Goal: Information Seeking & Learning: Learn about a topic

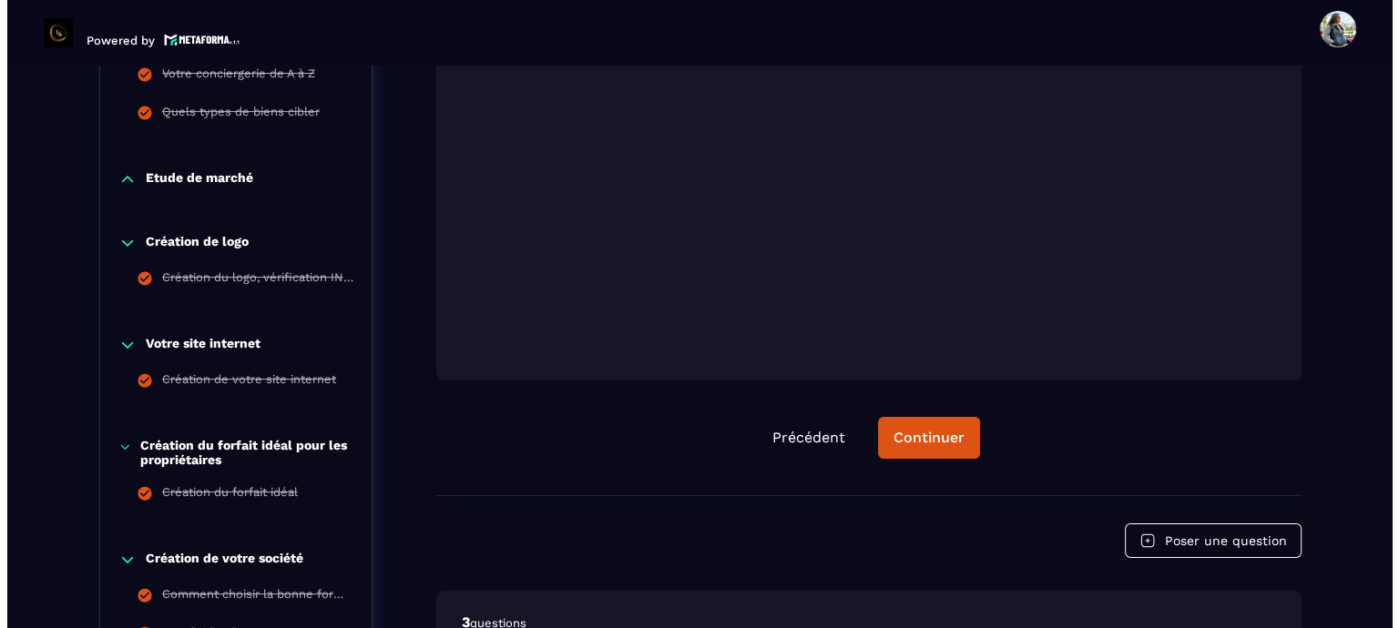
scroll to position [1009, 0]
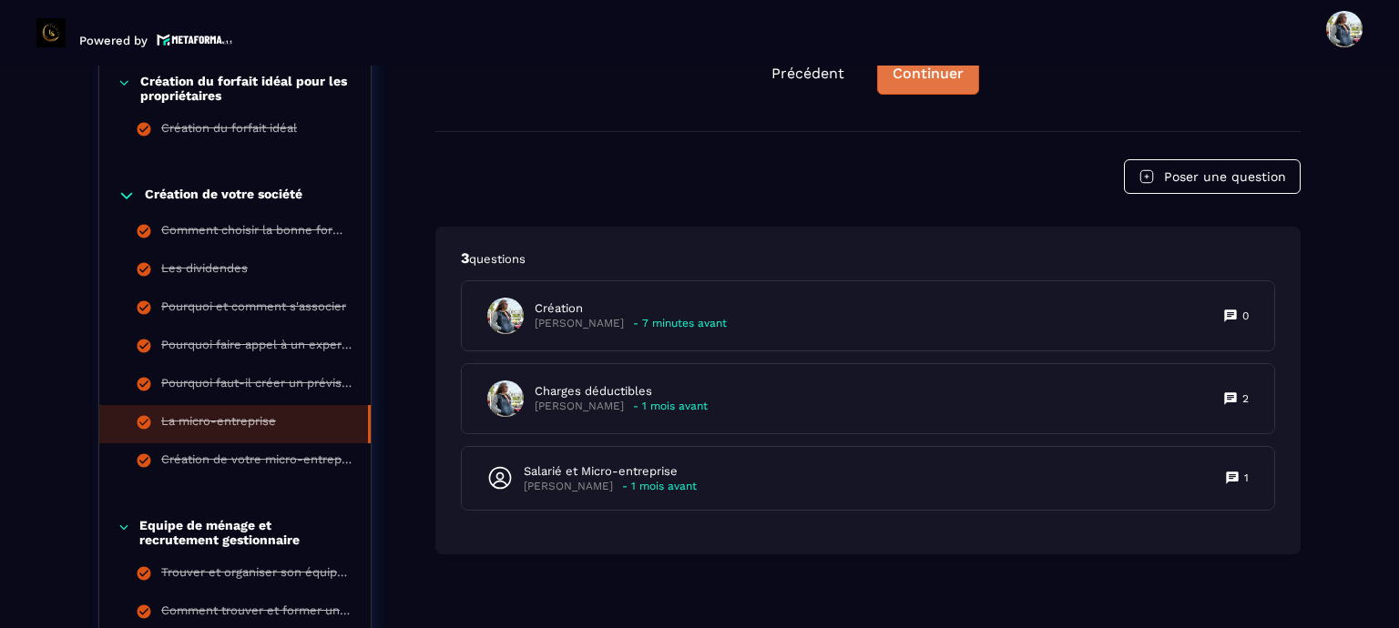
click at [904, 72] on div "Continuer" at bounding box center [928, 74] width 71 height 18
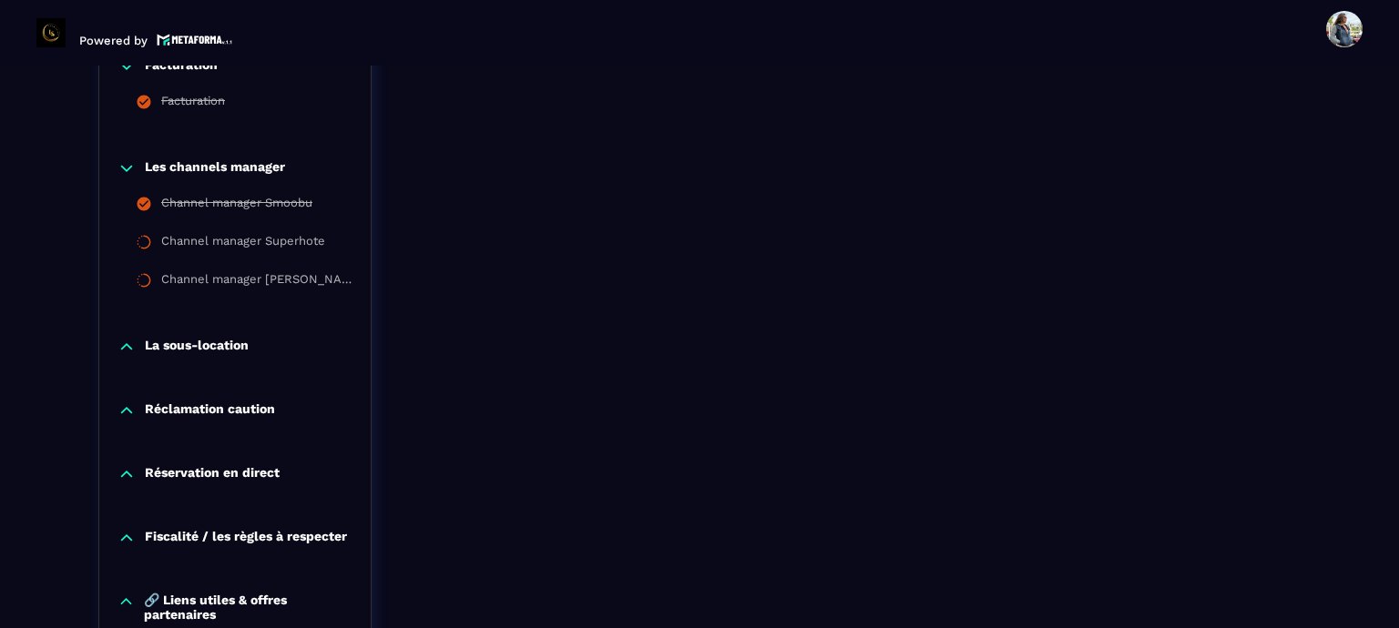
scroll to position [2284, 0]
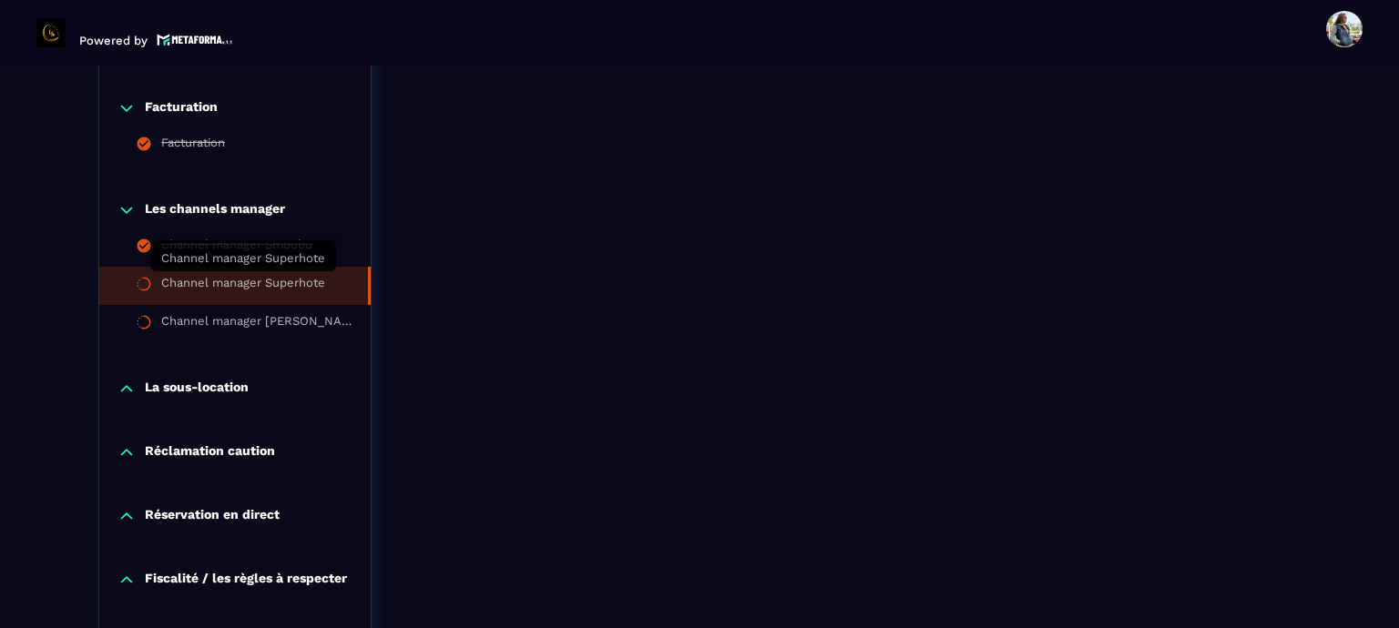
click at [240, 283] on div "Channel manager Superhote" at bounding box center [243, 286] width 164 height 20
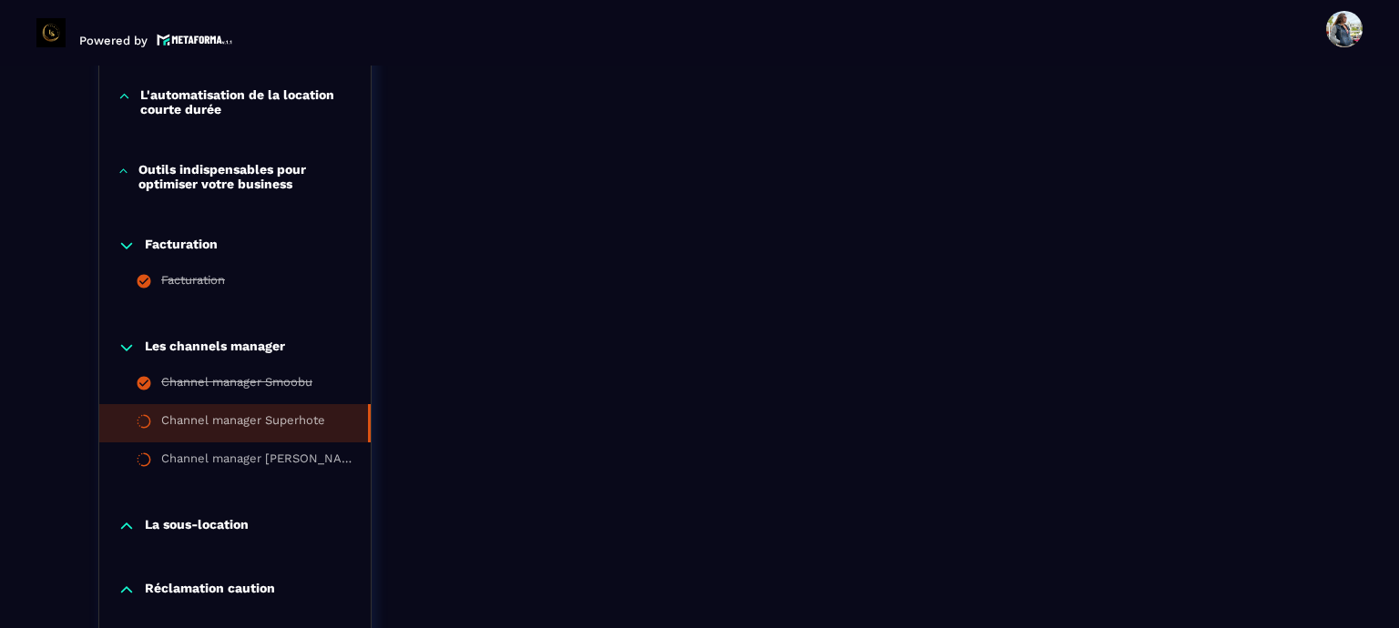
scroll to position [2193, 0]
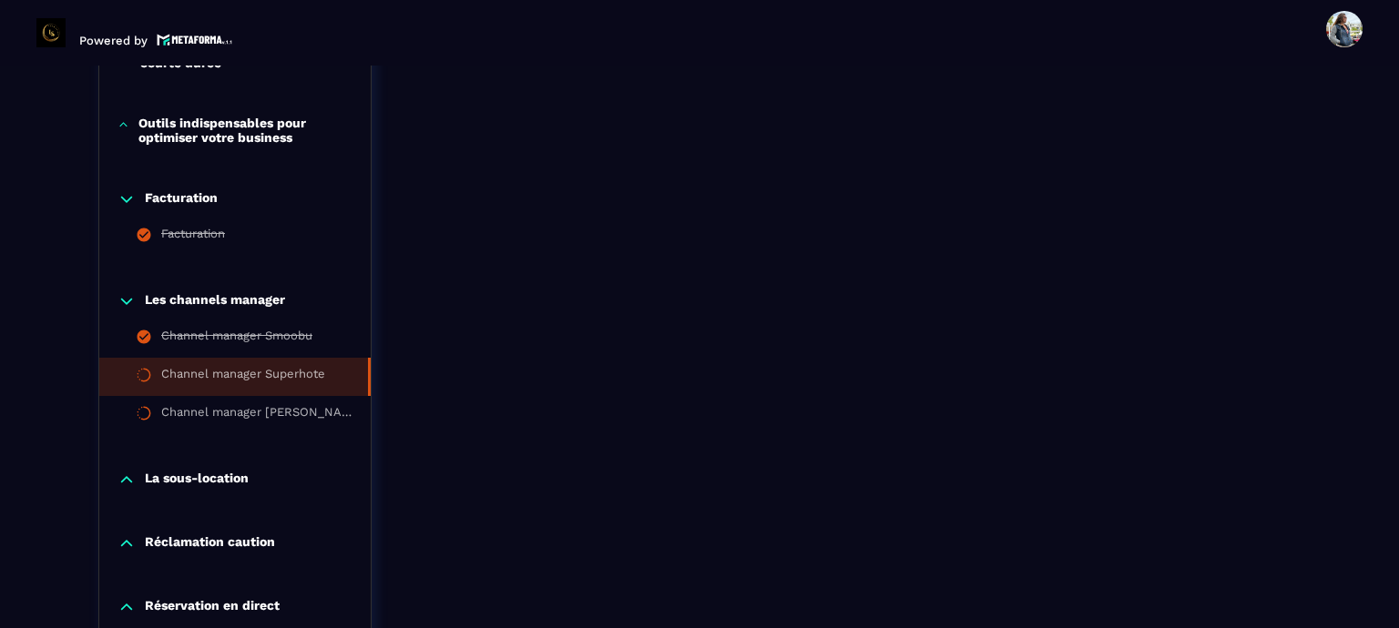
click at [179, 481] on p "La sous-location" at bounding box center [197, 480] width 104 height 18
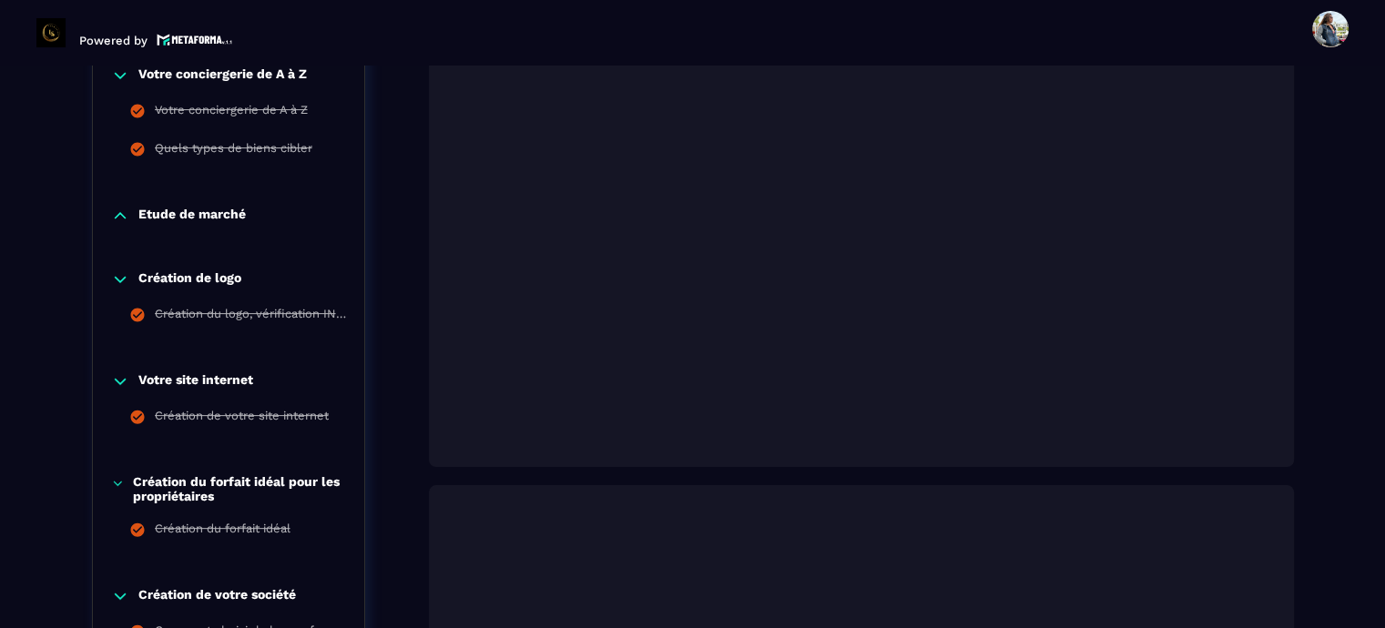
scroll to position [638, 0]
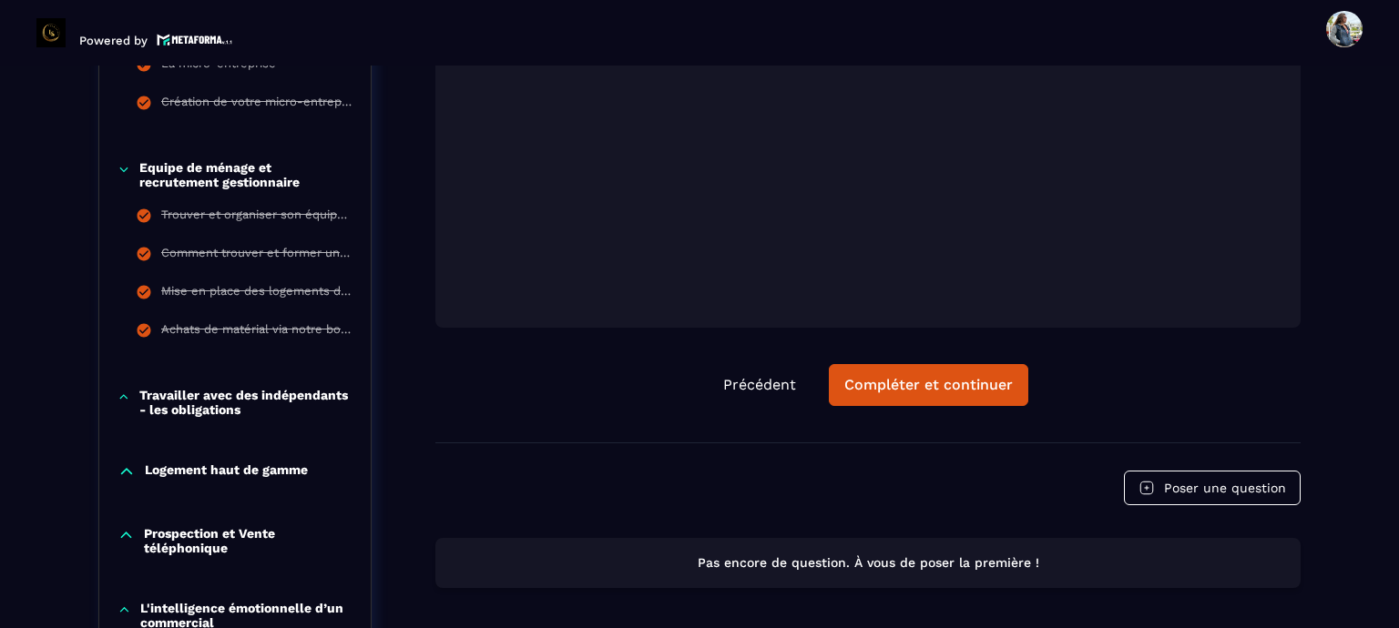
scroll to position [1548, 0]
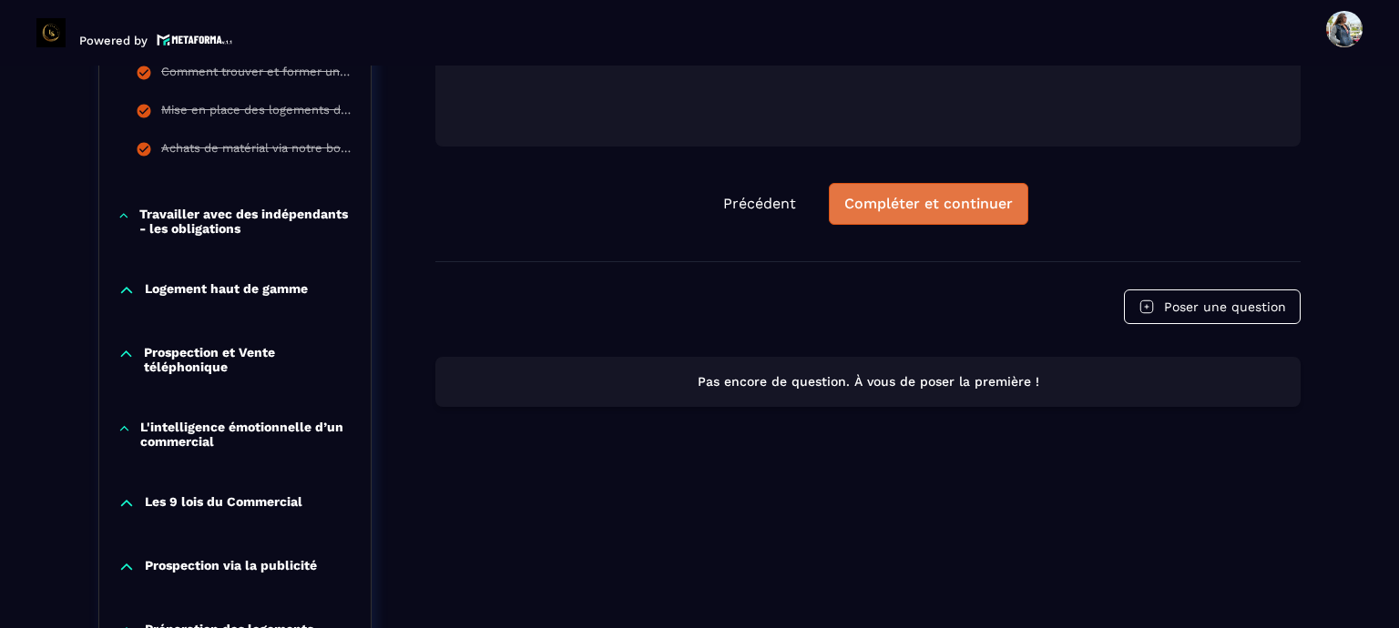
click at [941, 213] on div "Compléter et continuer" at bounding box center [928, 204] width 168 height 18
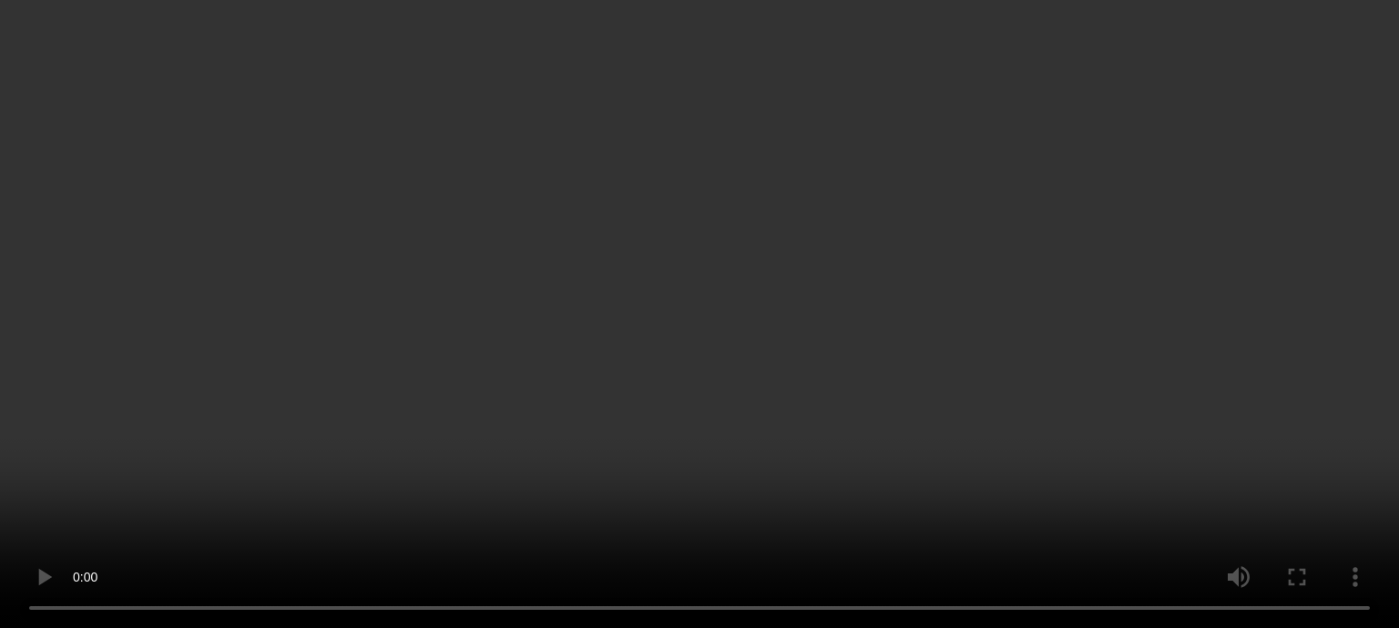
scroll to position [1282, 0]
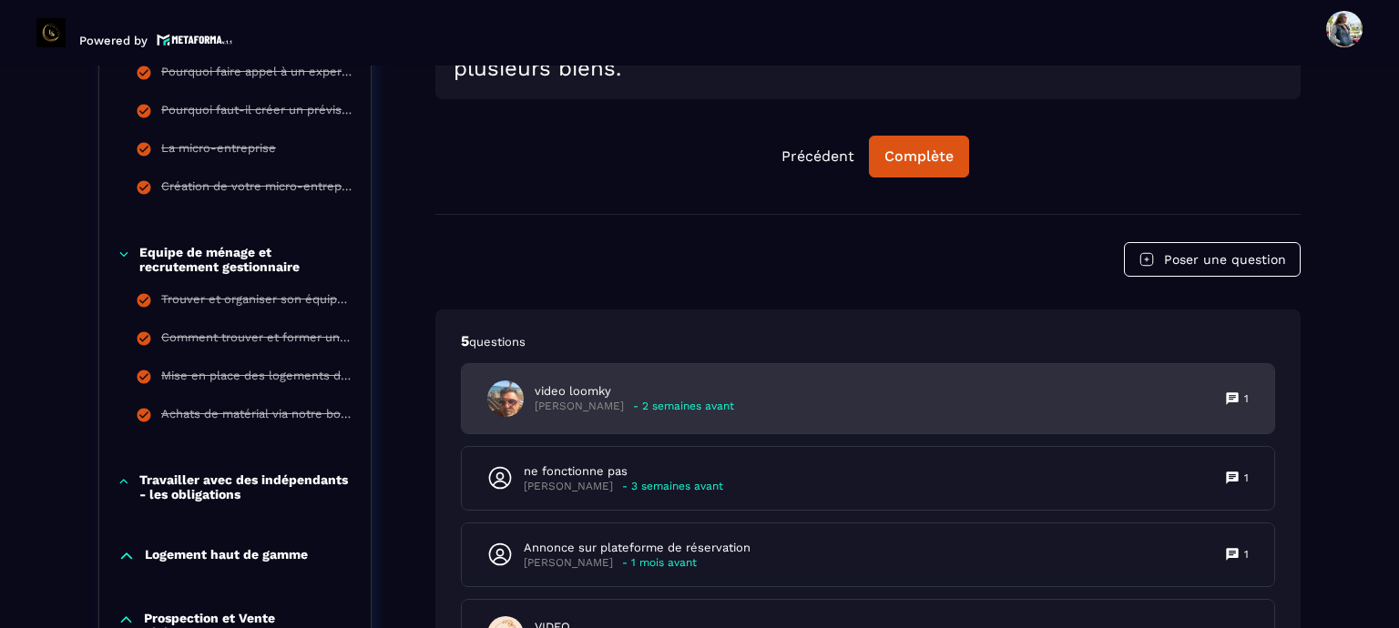
click at [648, 413] on p "- 2 semaines avant" at bounding box center [683, 407] width 101 height 14
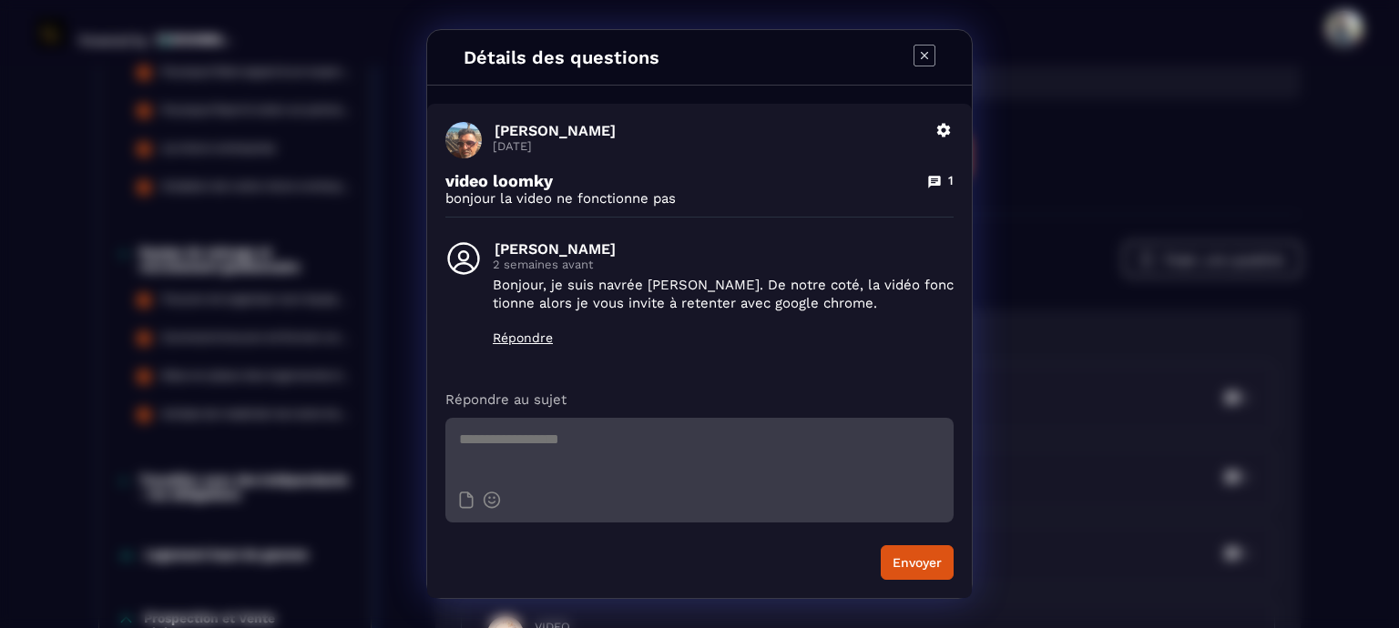
click at [922, 47] on icon "Modal window" at bounding box center [925, 56] width 22 height 22
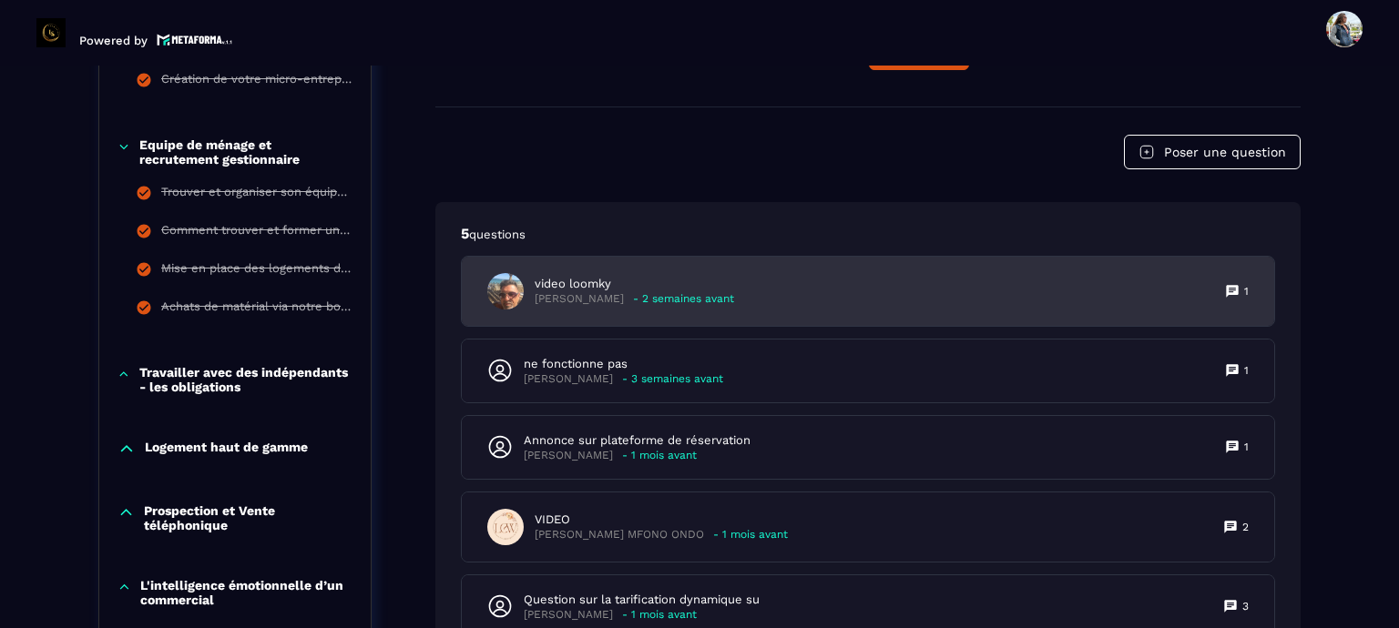
scroll to position [1556, 0]
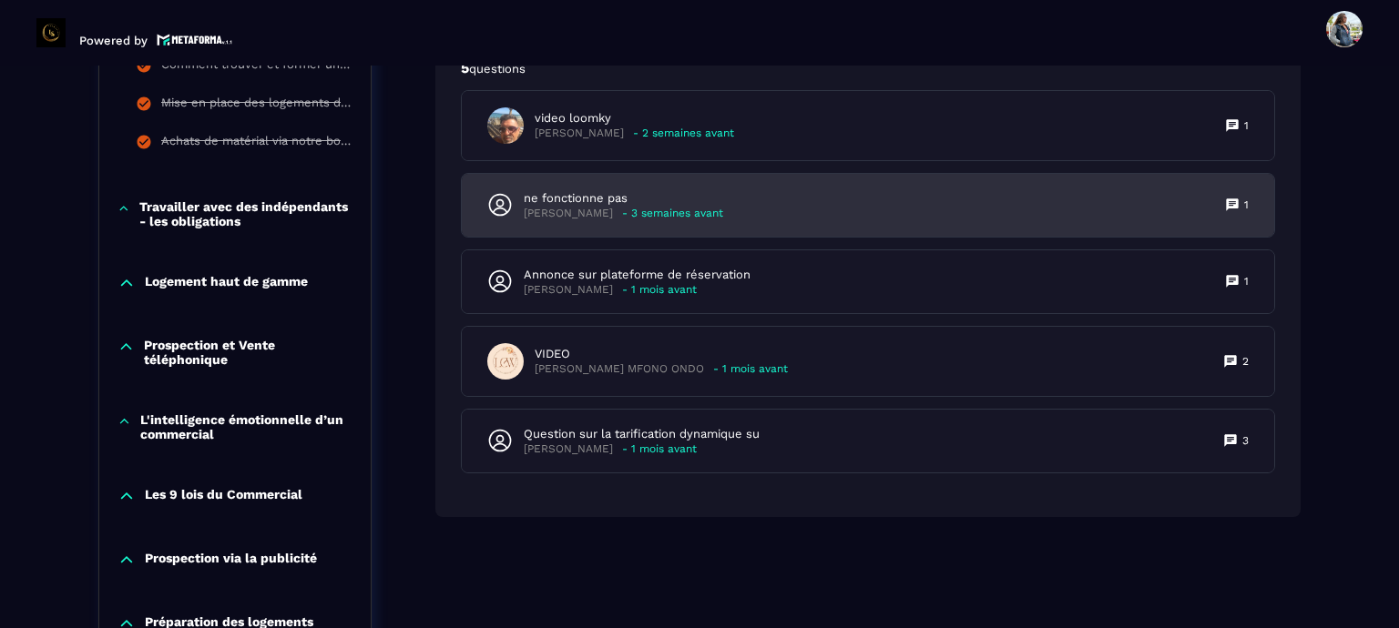
click at [622, 220] on p "- 3 semaines avant" at bounding box center [672, 214] width 101 height 14
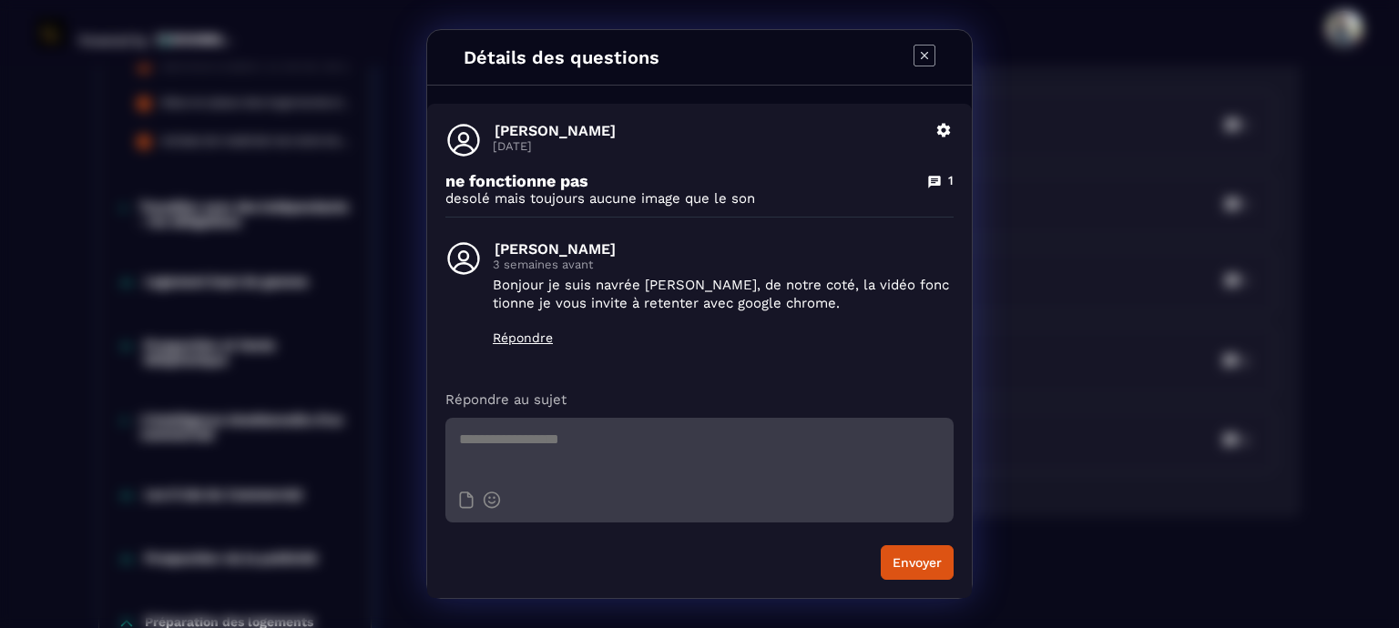
click at [926, 55] on icon "Modal window" at bounding box center [925, 56] width 22 height 22
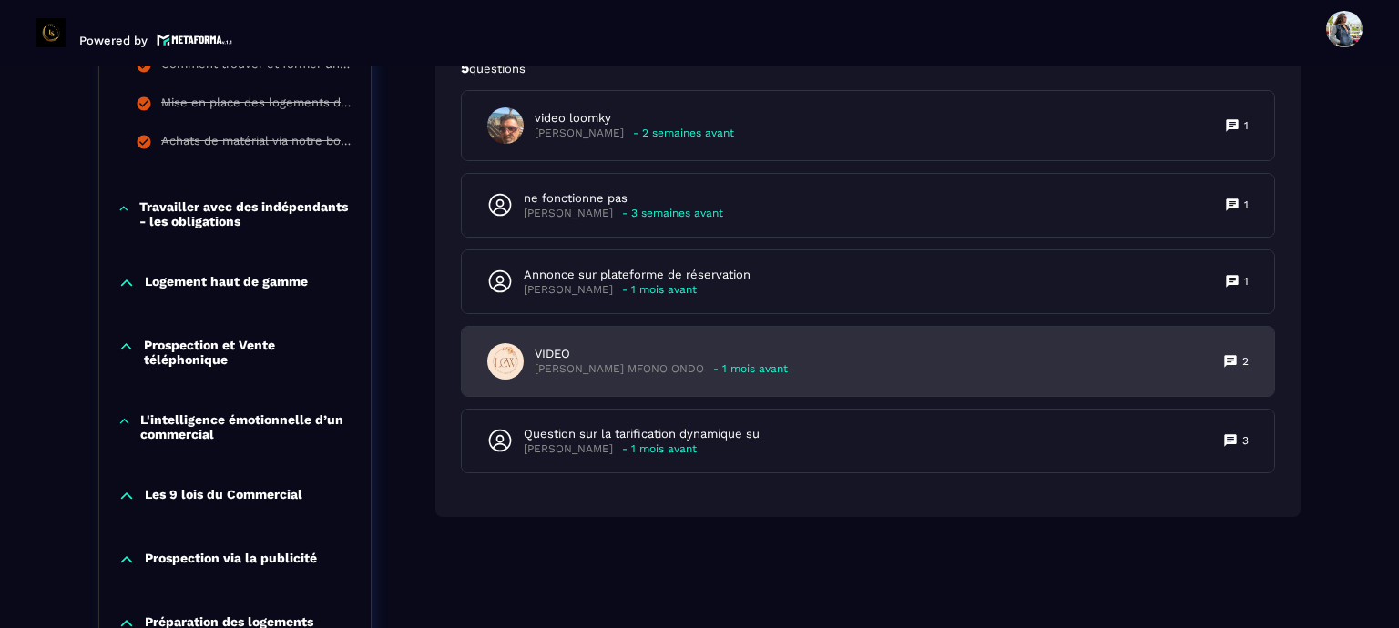
click at [593, 376] on p "[PERSON_NAME] MFONO ONDO" at bounding box center [619, 369] width 169 height 14
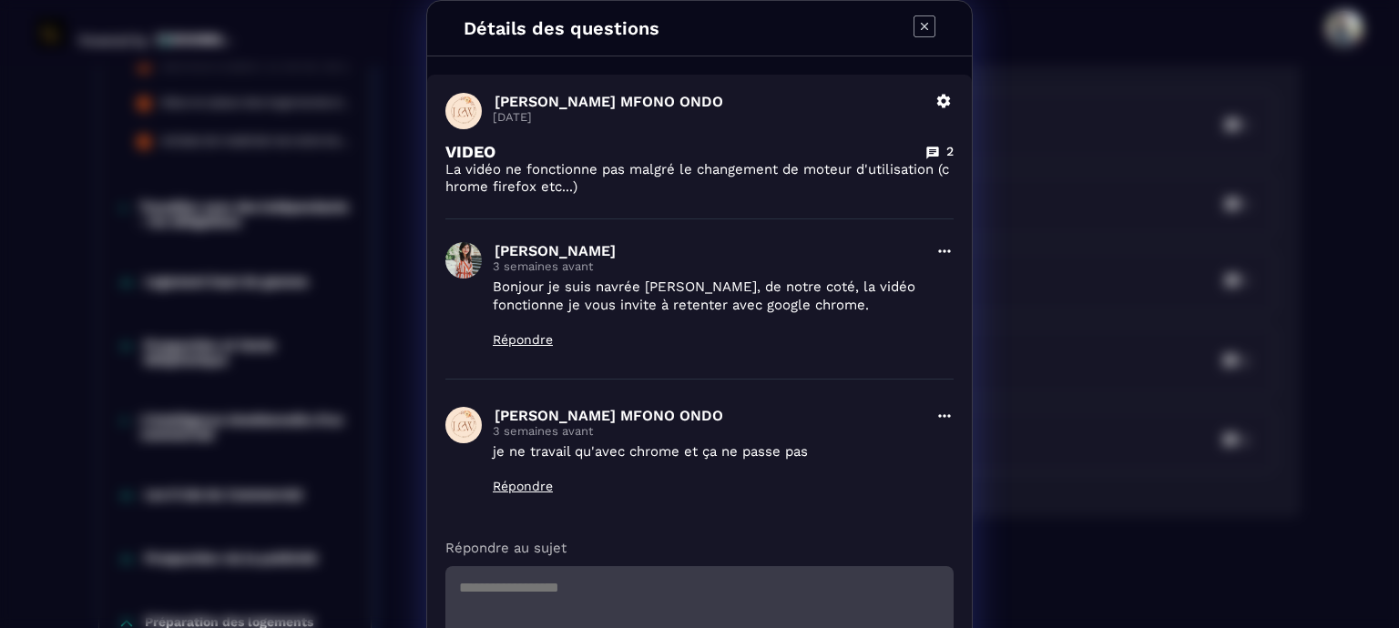
click at [914, 29] on icon "Modal window" at bounding box center [925, 26] width 22 height 22
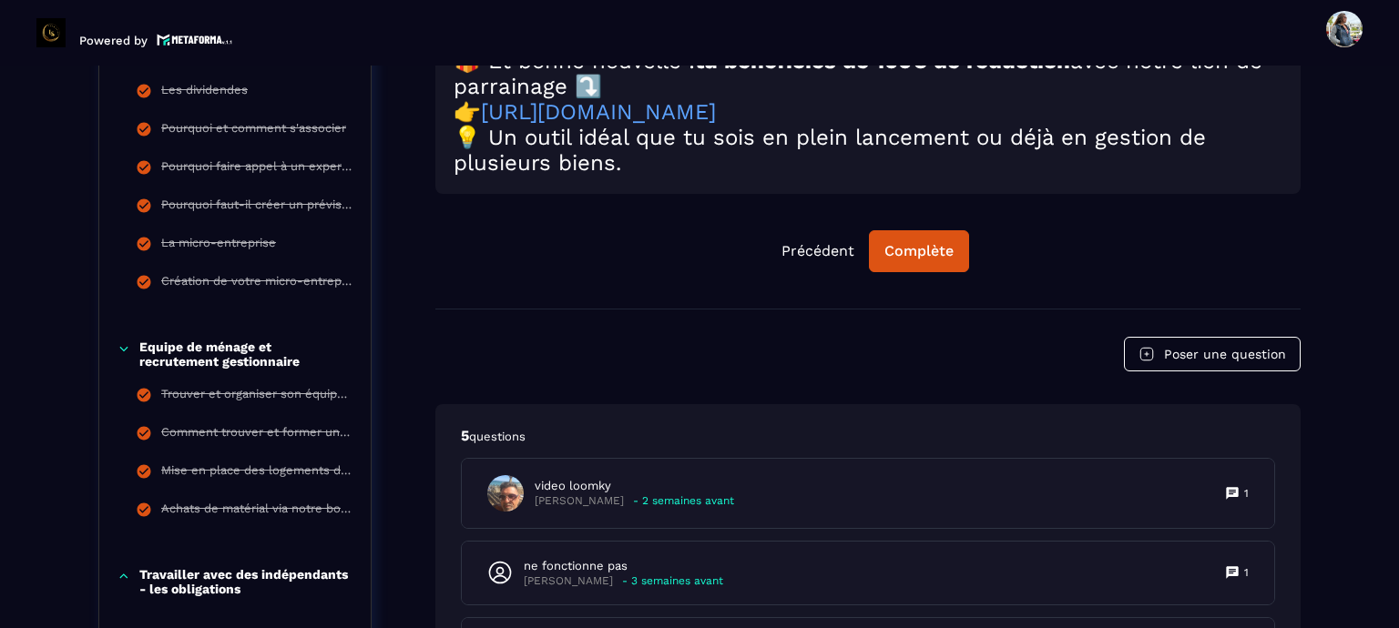
scroll to position [1100, 0]
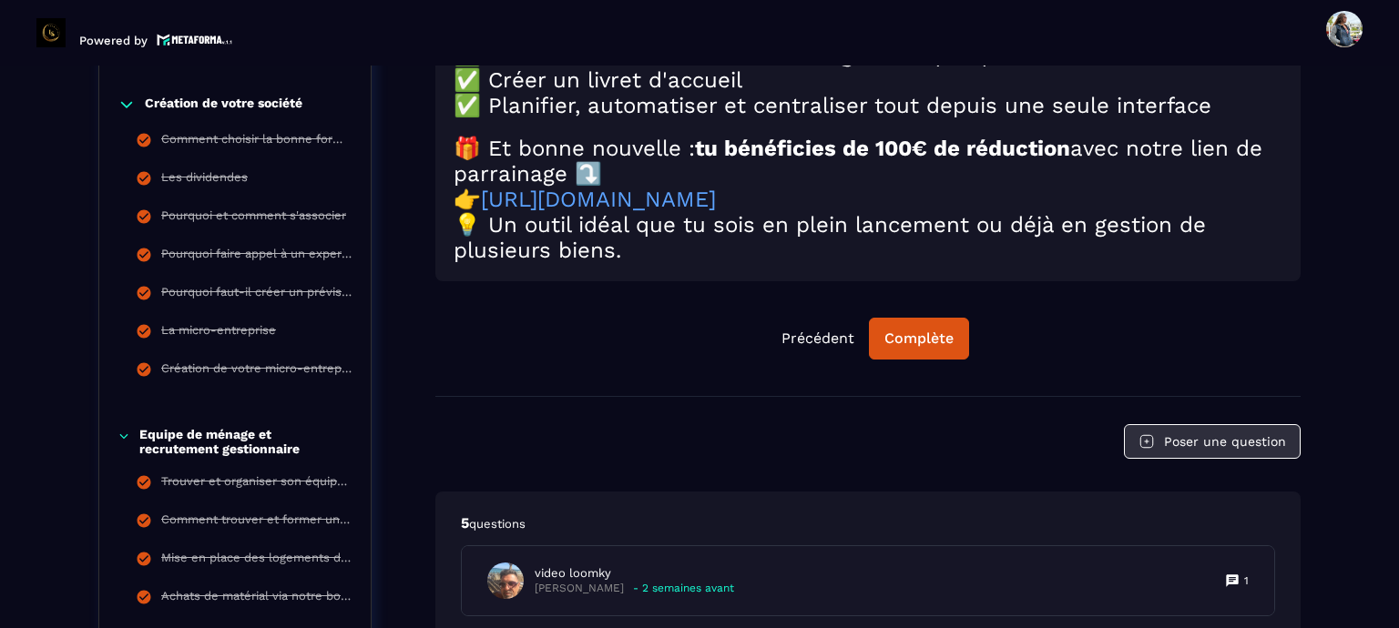
click at [1246, 459] on button "Poser une question" at bounding box center [1212, 441] width 177 height 35
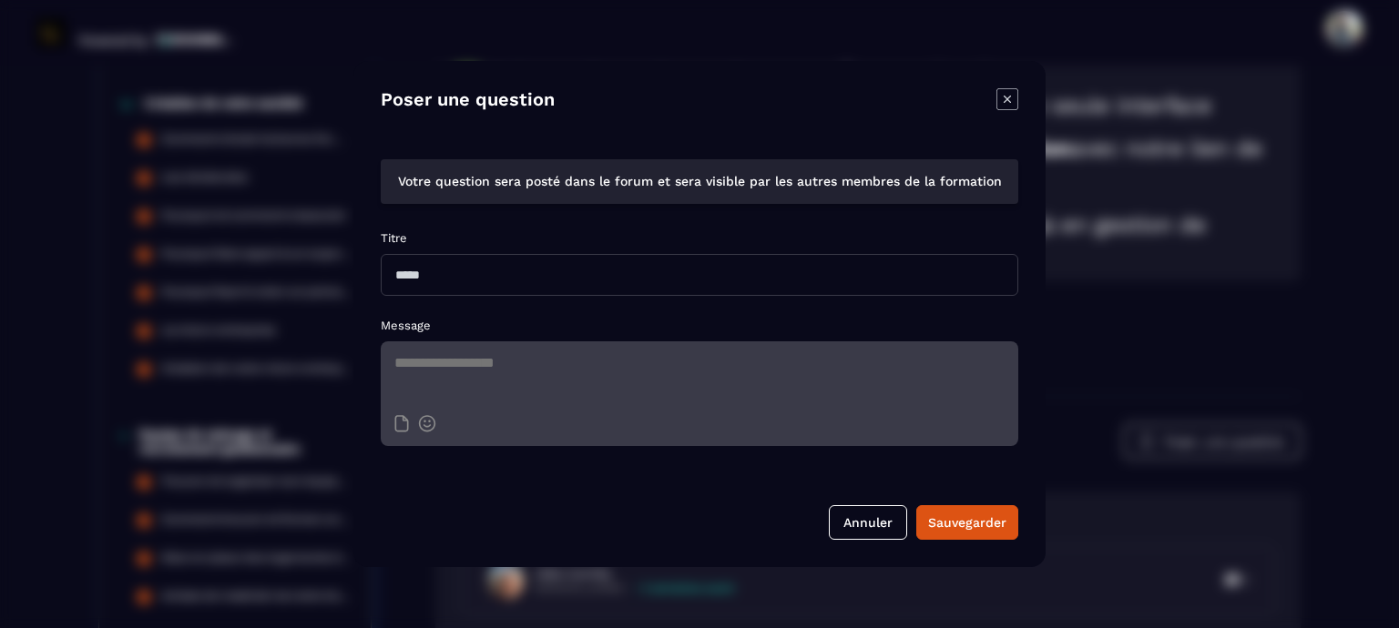
click at [444, 277] on input "Modal window" at bounding box center [700, 275] width 638 height 42
type input "*****"
click at [438, 362] on textarea "Modal window" at bounding box center [700, 374] width 638 height 64
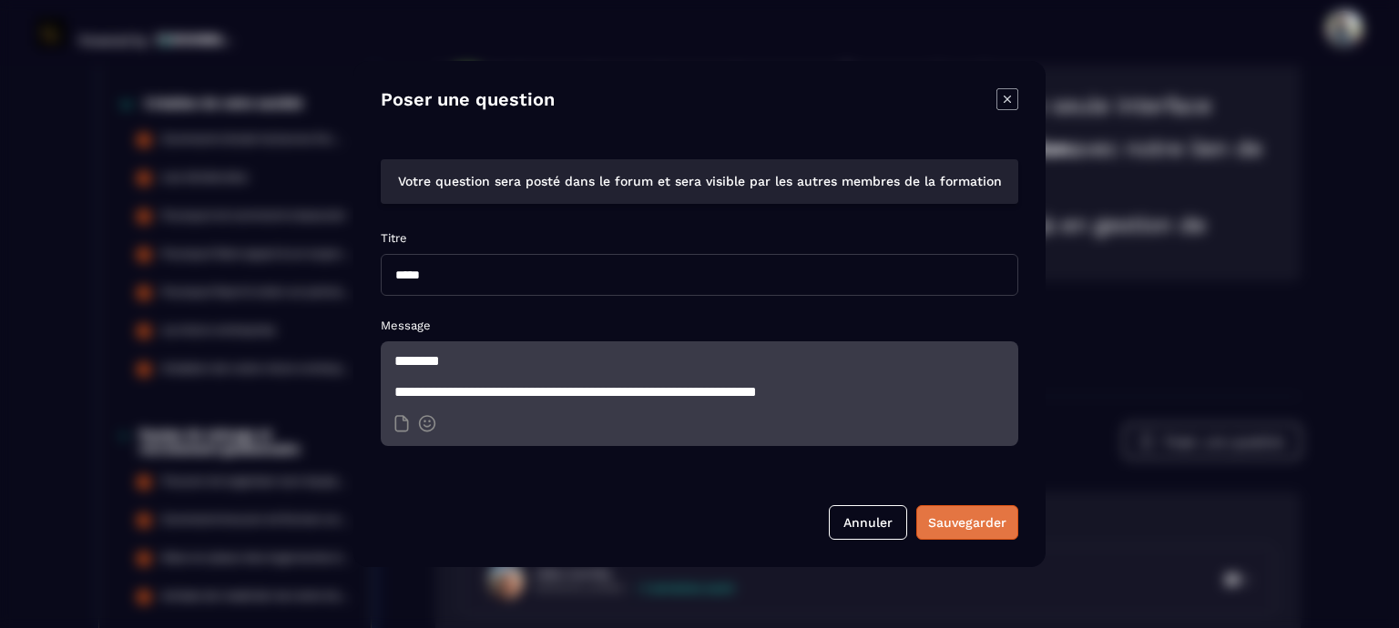
type textarea "**********"
click at [979, 526] on div "Sauvegarder" at bounding box center [967, 523] width 78 height 18
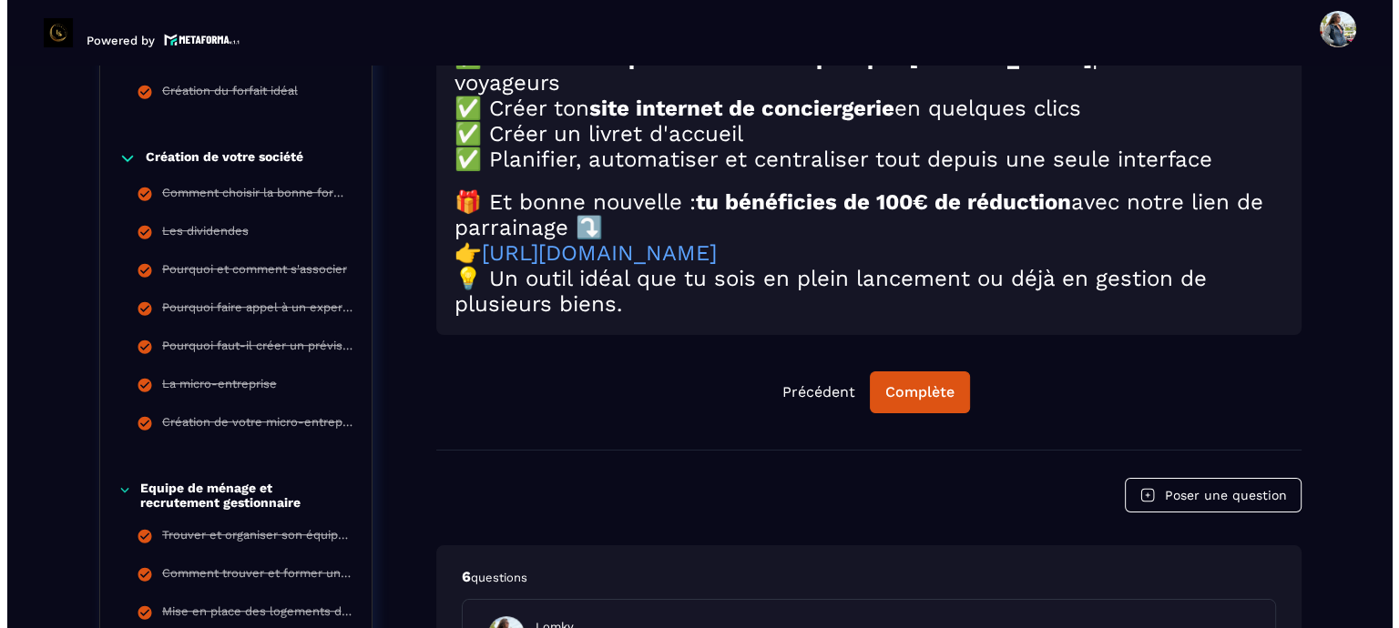
scroll to position [1191, 0]
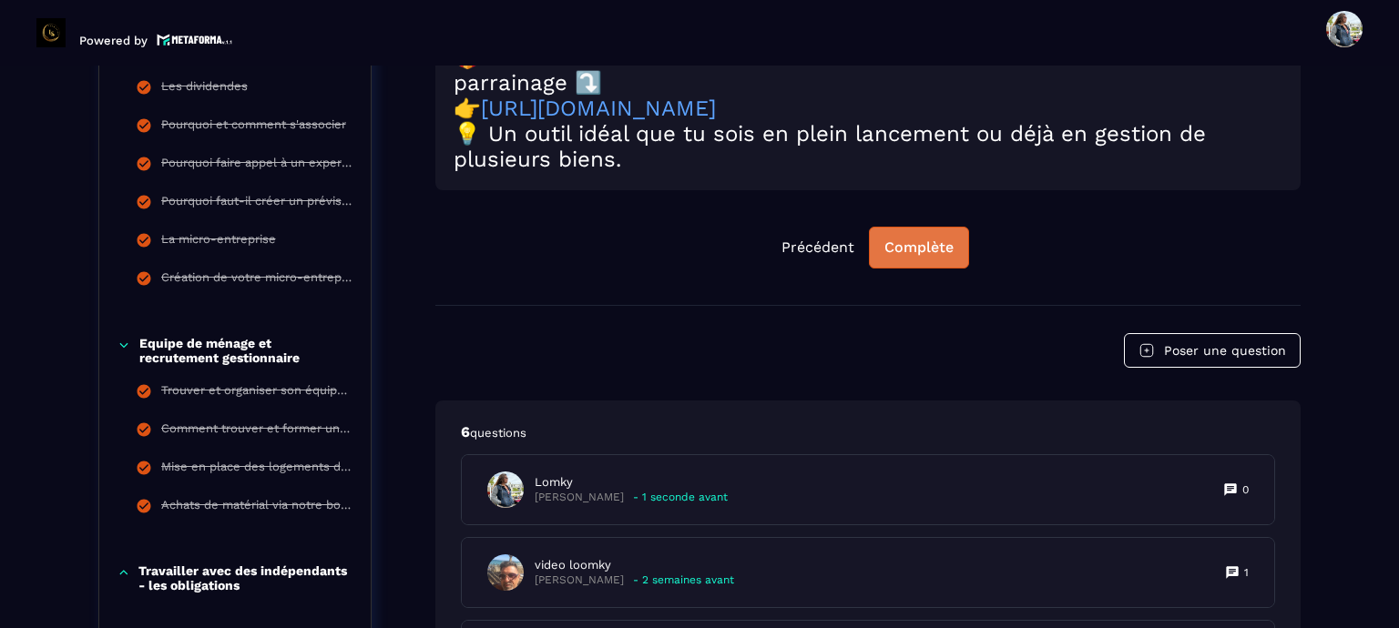
click at [914, 257] on div "Complète" at bounding box center [918, 248] width 69 height 18
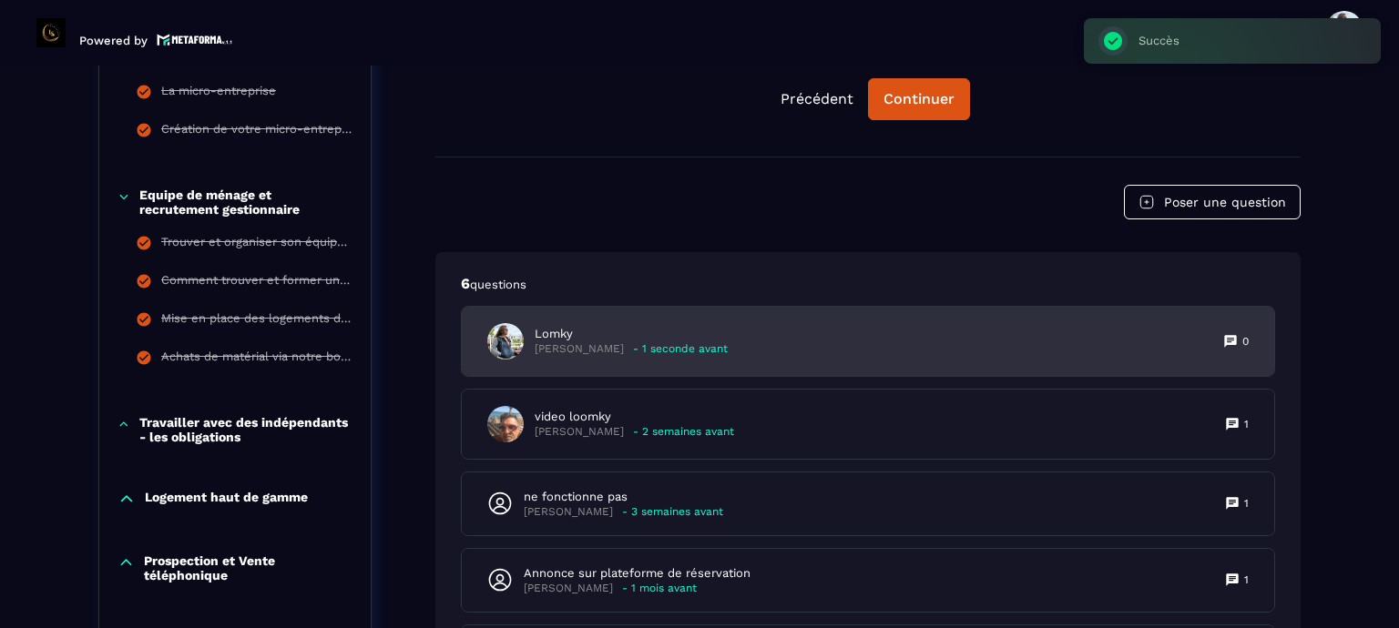
scroll to position [1556, 0]
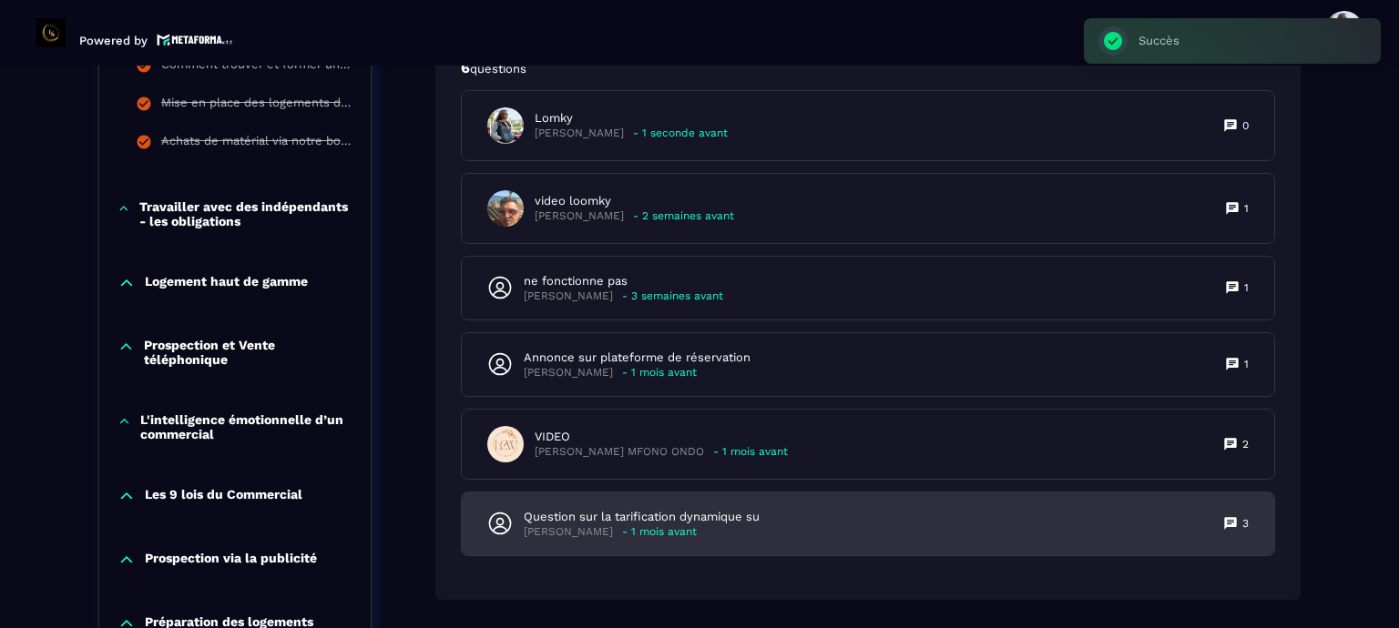
click at [638, 539] on p "- 1 mois avant" at bounding box center [659, 533] width 75 height 14
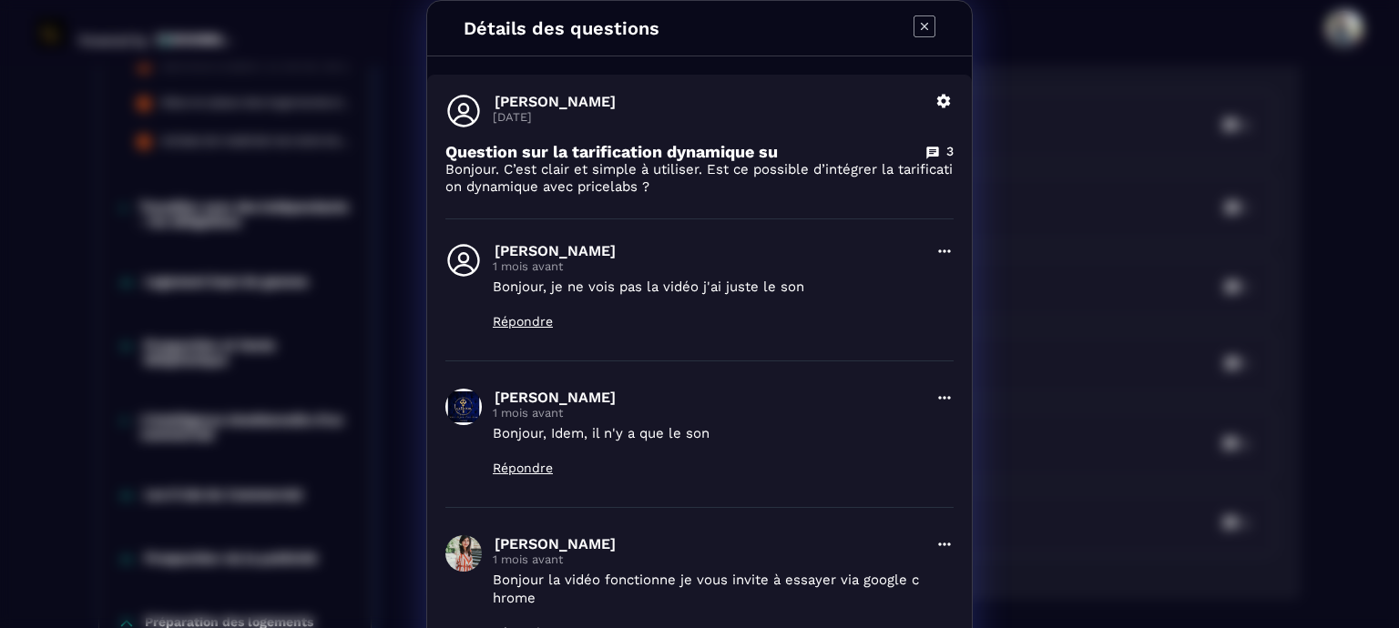
click at [921, 26] on icon "Modal window" at bounding box center [924, 26] width 7 height 7
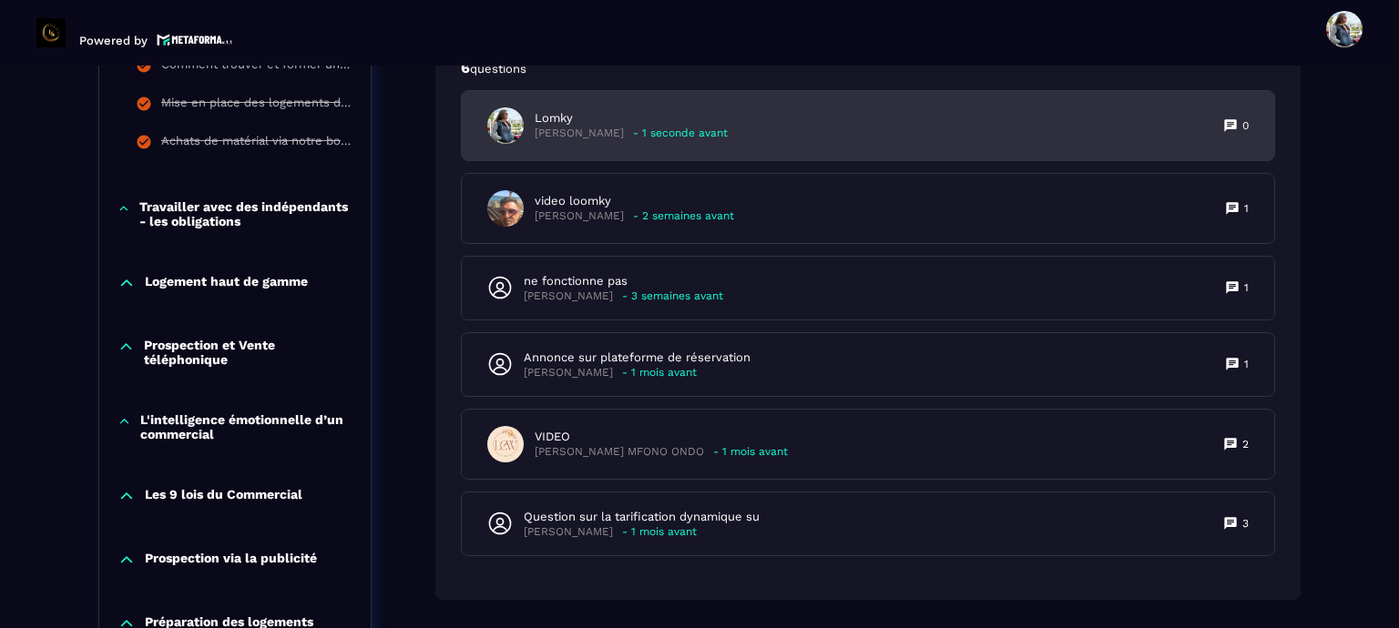
click at [624, 140] on p "[PERSON_NAME]" at bounding box center [579, 134] width 89 height 14
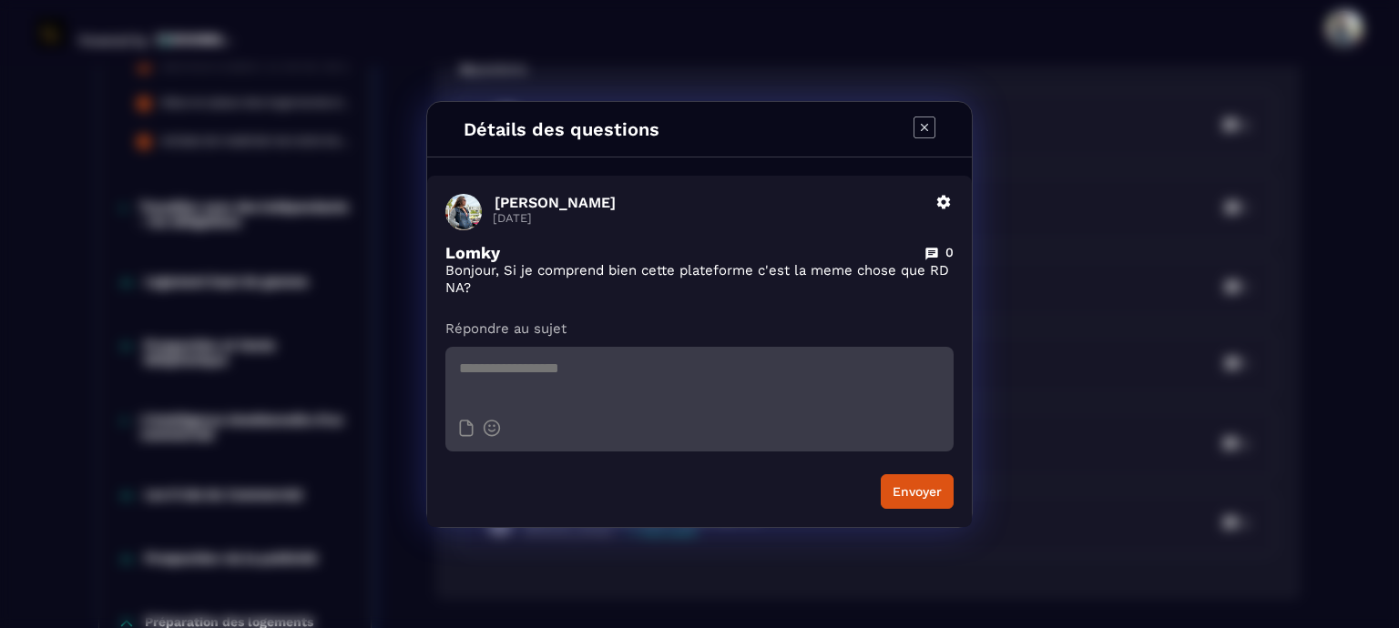
click at [929, 123] on icon "Modal window" at bounding box center [925, 128] width 22 height 22
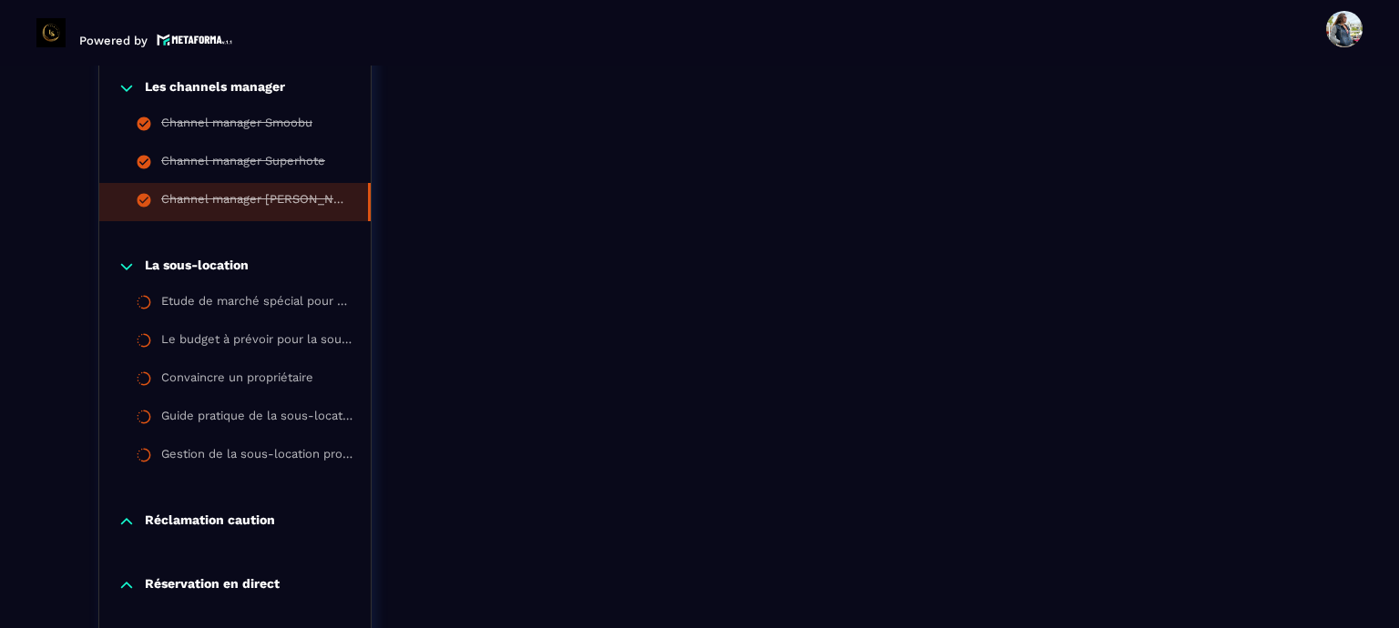
scroll to position [2375, 0]
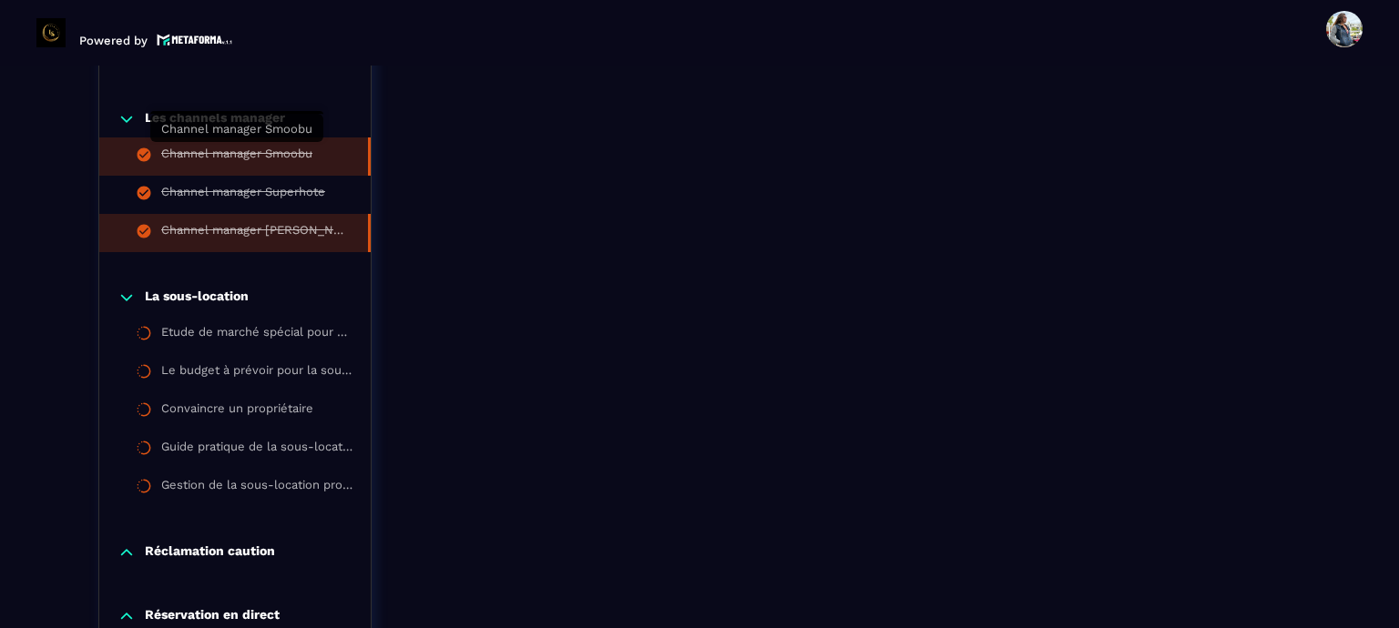
click at [211, 151] on div "Channel manager Smoobu" at bounding box center [236, 157] width 151 height 20
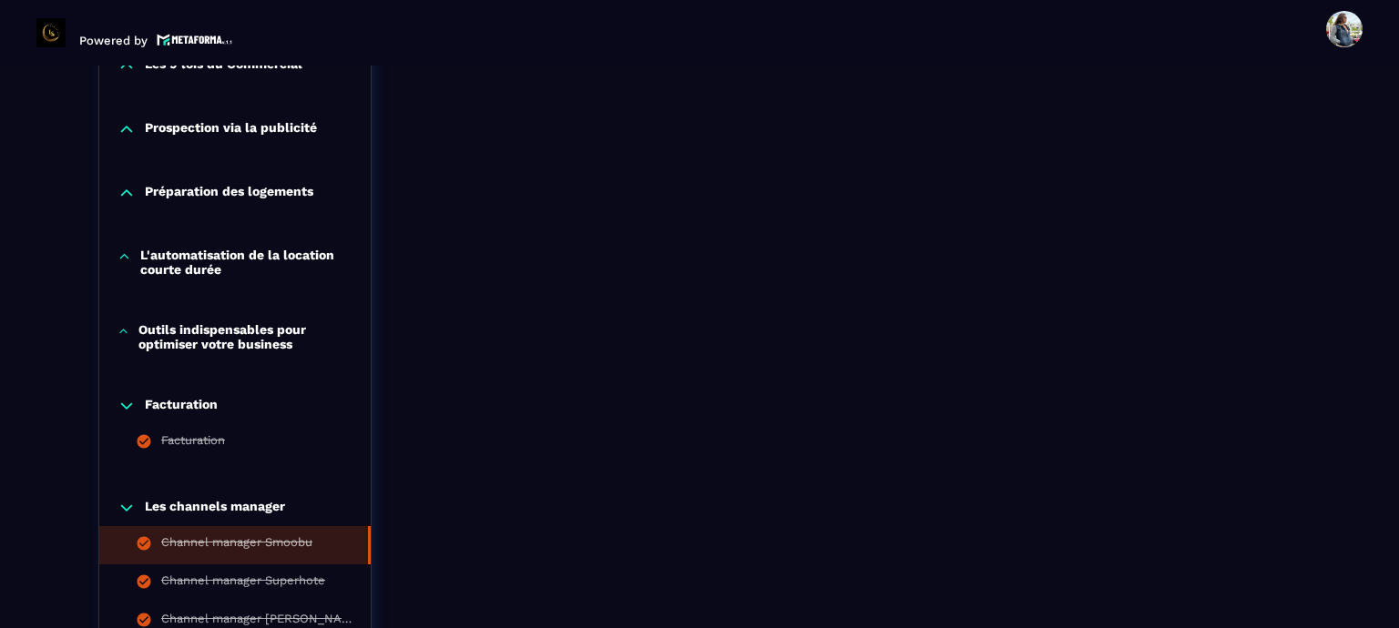
scroll to position [2102, 0]
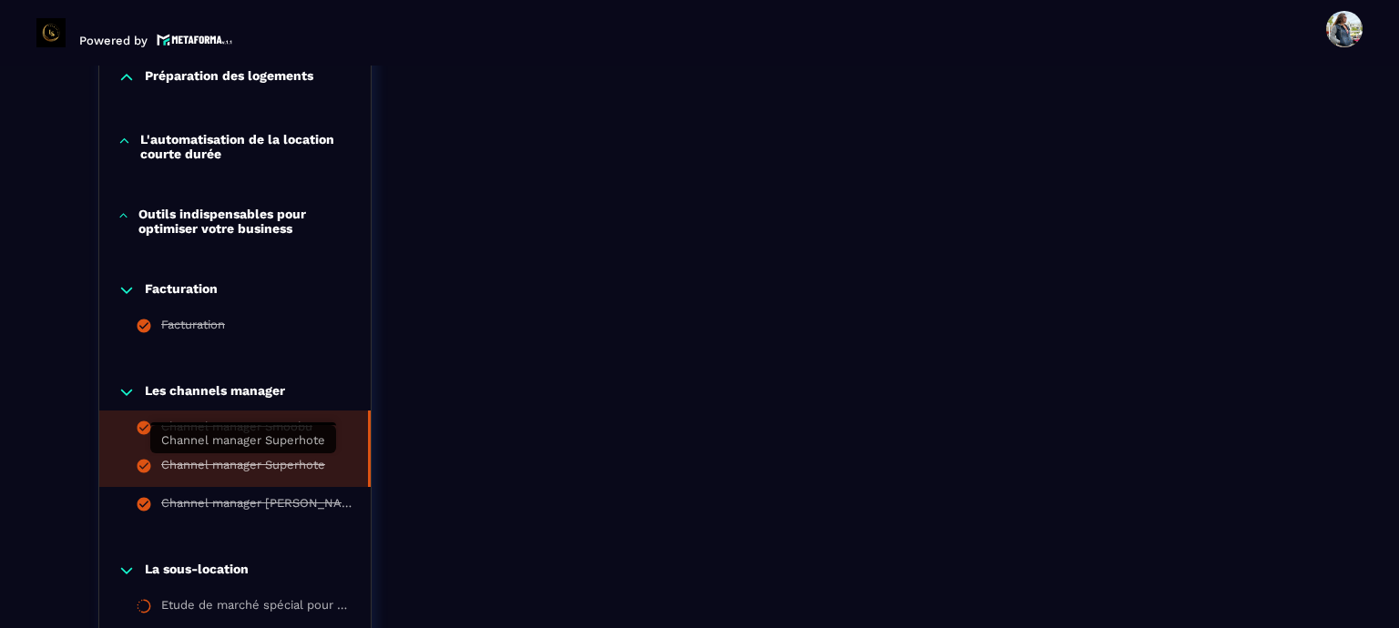
click at [246, 471] on div "Channel manager Superhote" at bounding box center [243, 468] width 164 height 20
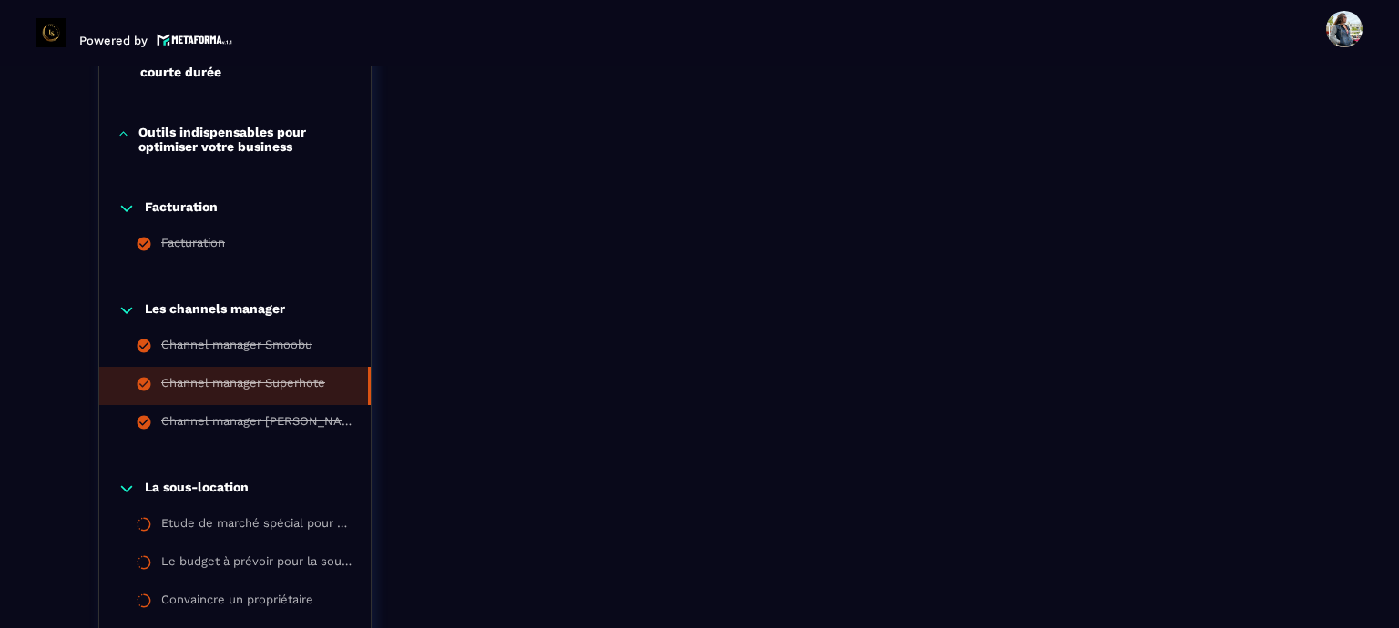
scroll to position [2375, 0]
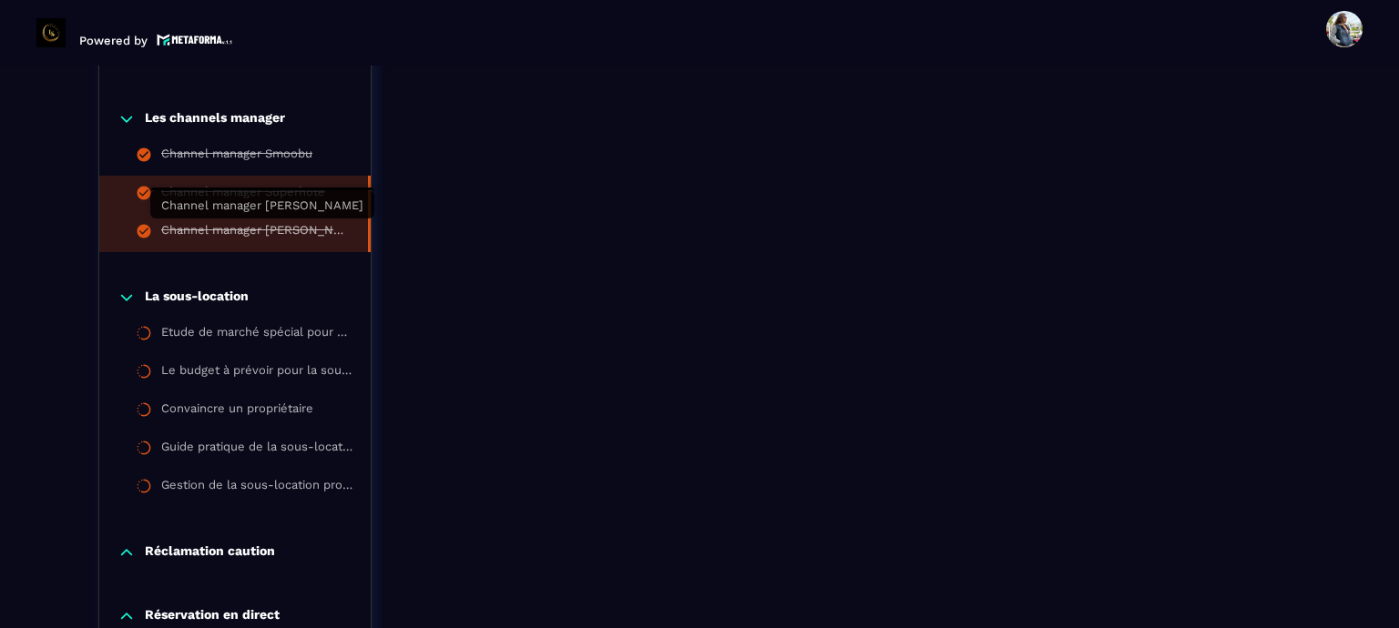
click at [222, 227] on div "Channel manager [PERSON_NAME]" at bounding box center [255, 233] width 189 height 20
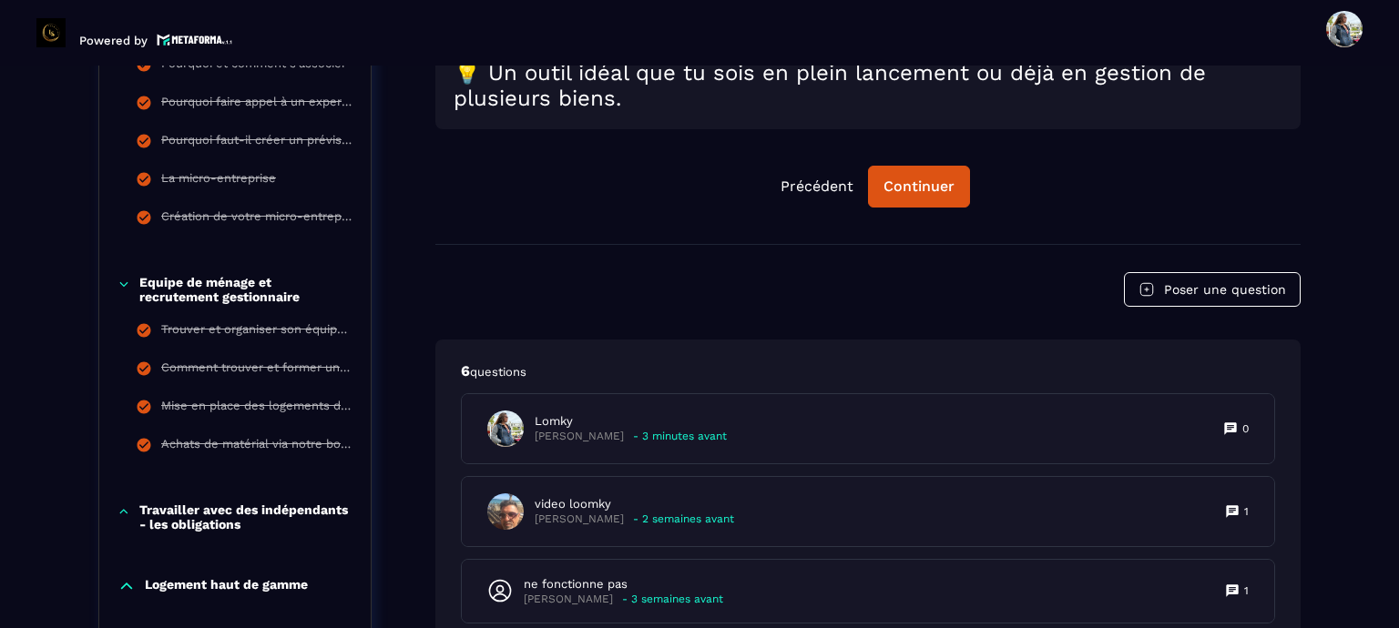
scroll to position [1282, 0]
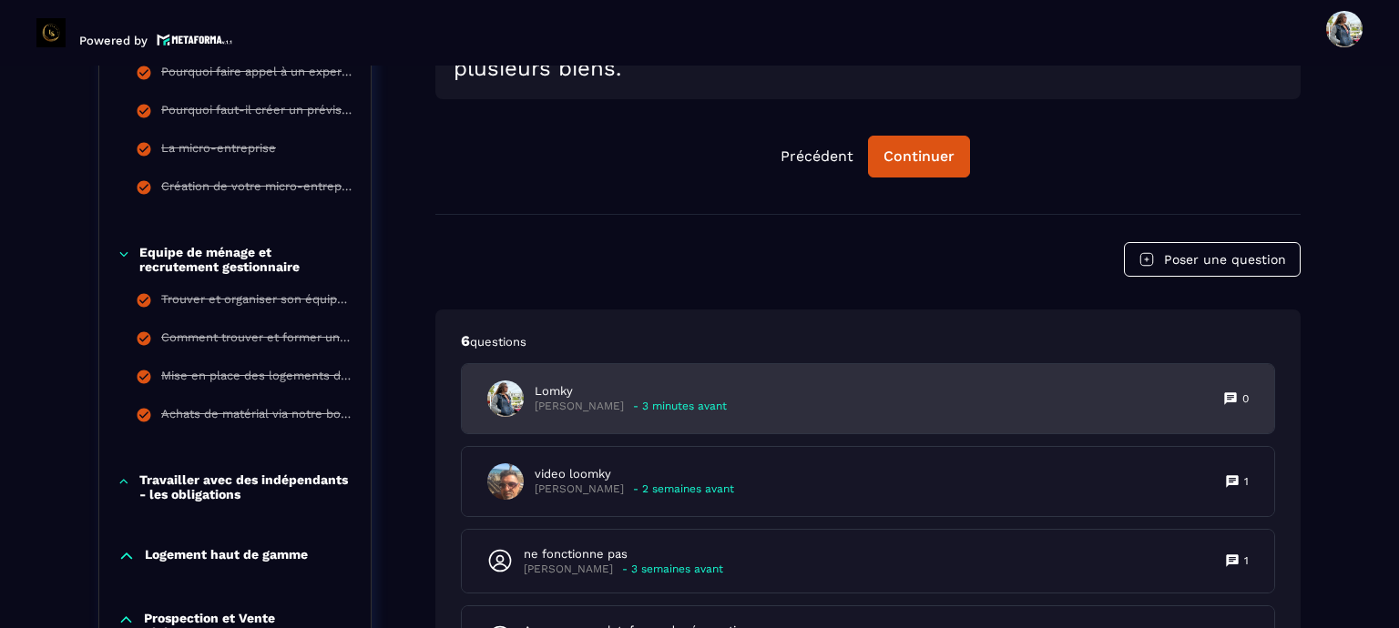
click at [1164, 413] on div "[PERSON_NAME] - 3 minutes avant 0" at bounding box center [868, 398] width 812 height 69
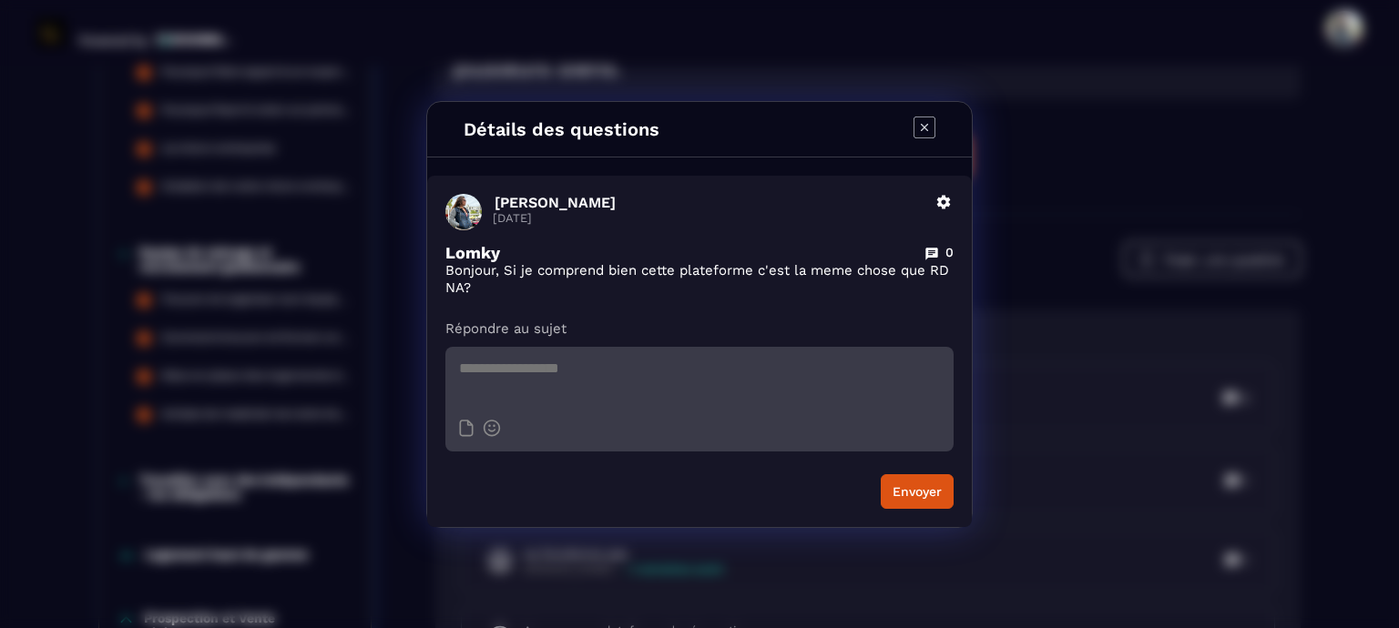
click at [944, 202] on icon "Modal window" at bounding box center [943, 202] width 16 height 16
click at [912, 272] on button "Supprimer" at bounding box center [891, 276] width 124 height 33
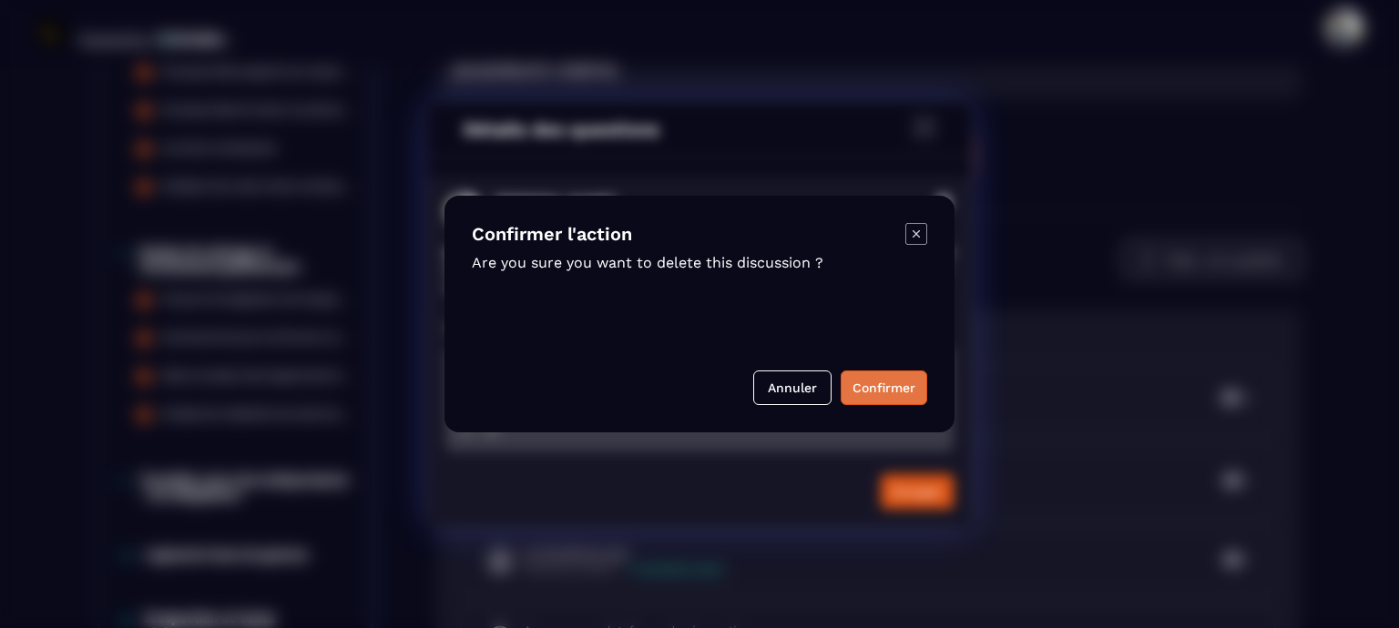
click at [891, 378] on button "Confirmer" at bounding box center [884, 388] width 87 height 35
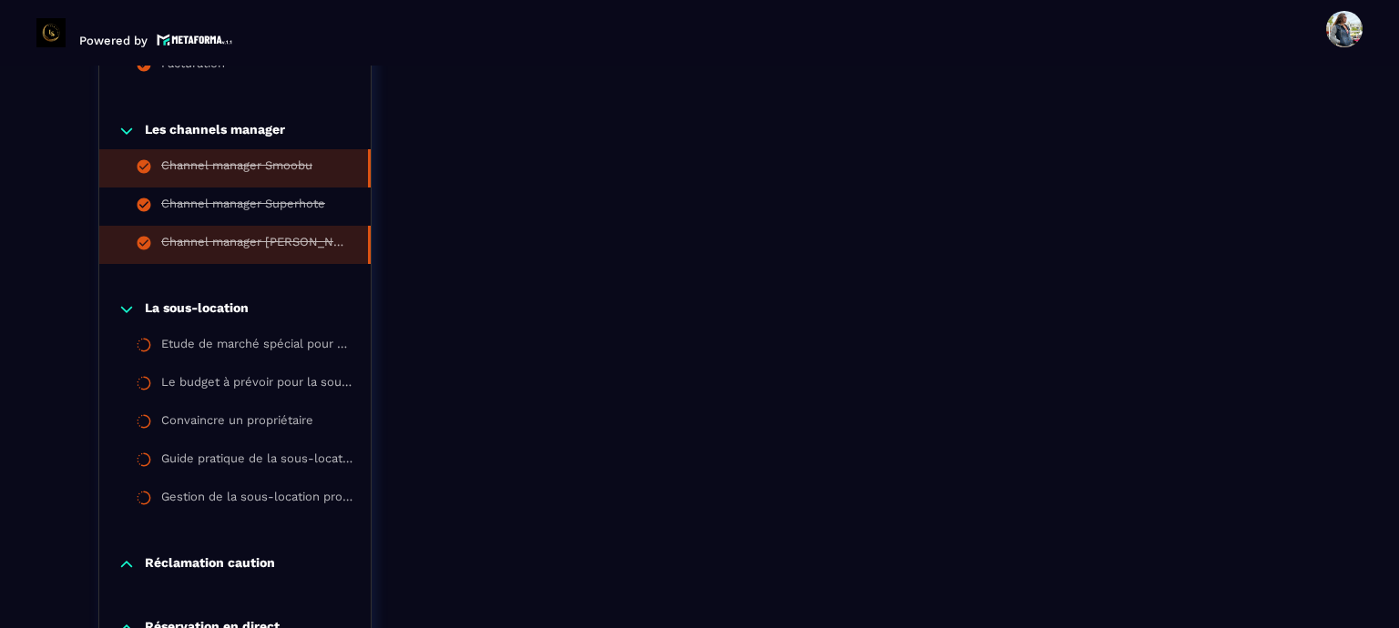
scroll to position [2375, 0]
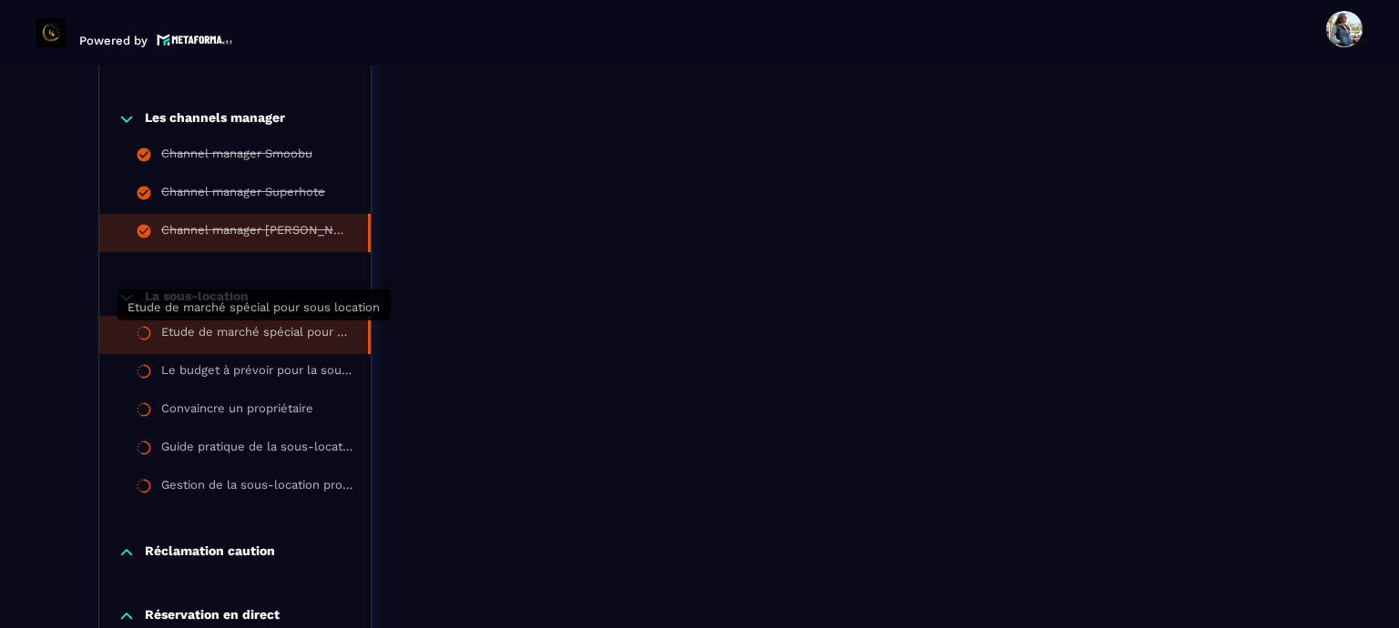
click at [188, 325] on div "Etude de marché spécial pour sous location" at bounding box center [255, 335] width 189 height 20
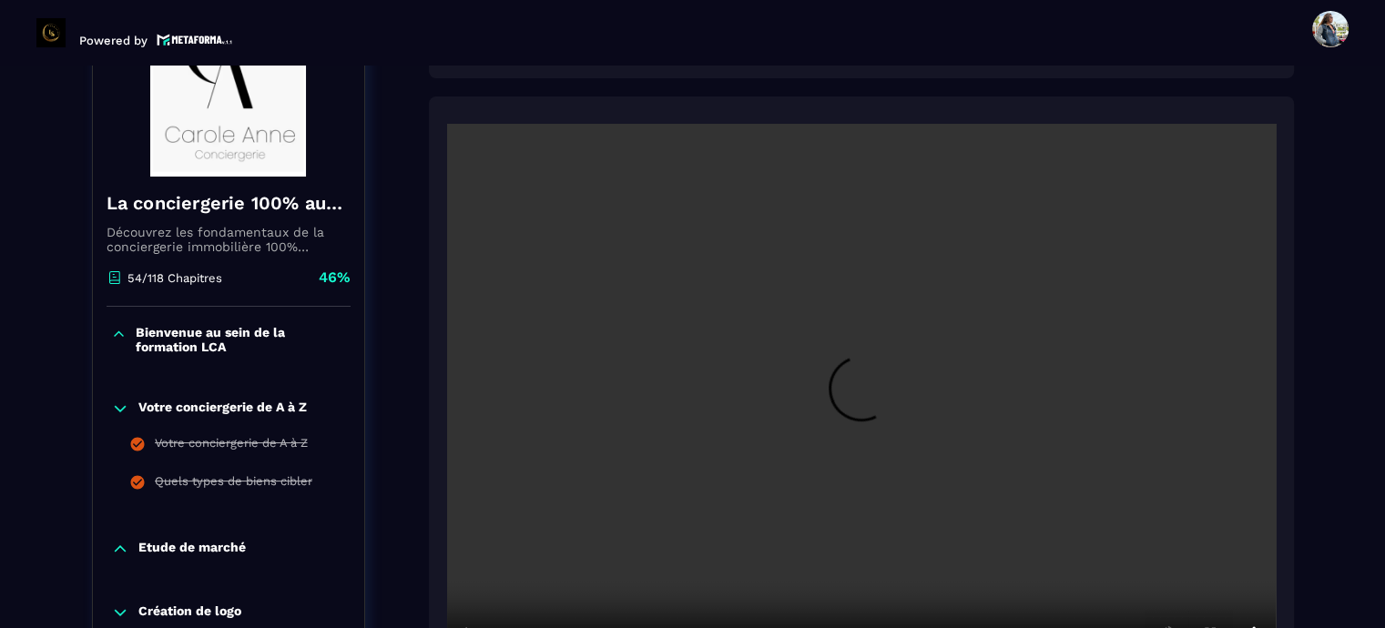
scroll to position [372, 0]
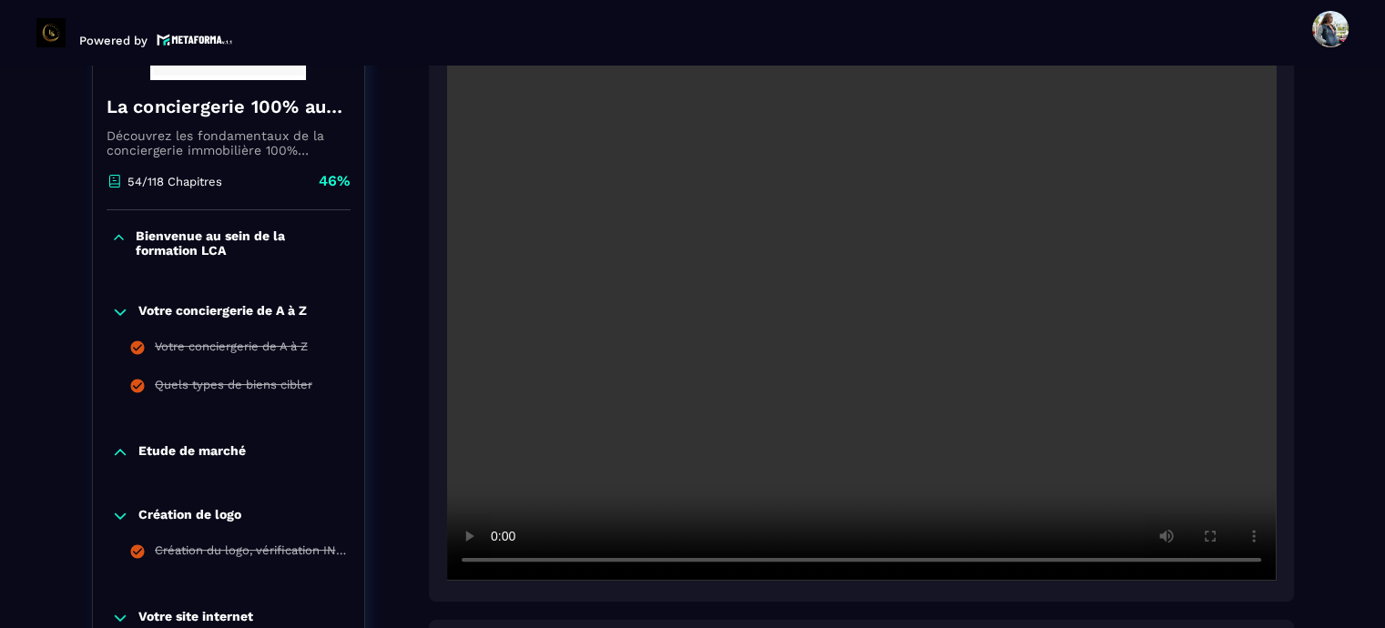
click at [888, 318] on video at bounding box center [861, 303] width 829 height 553
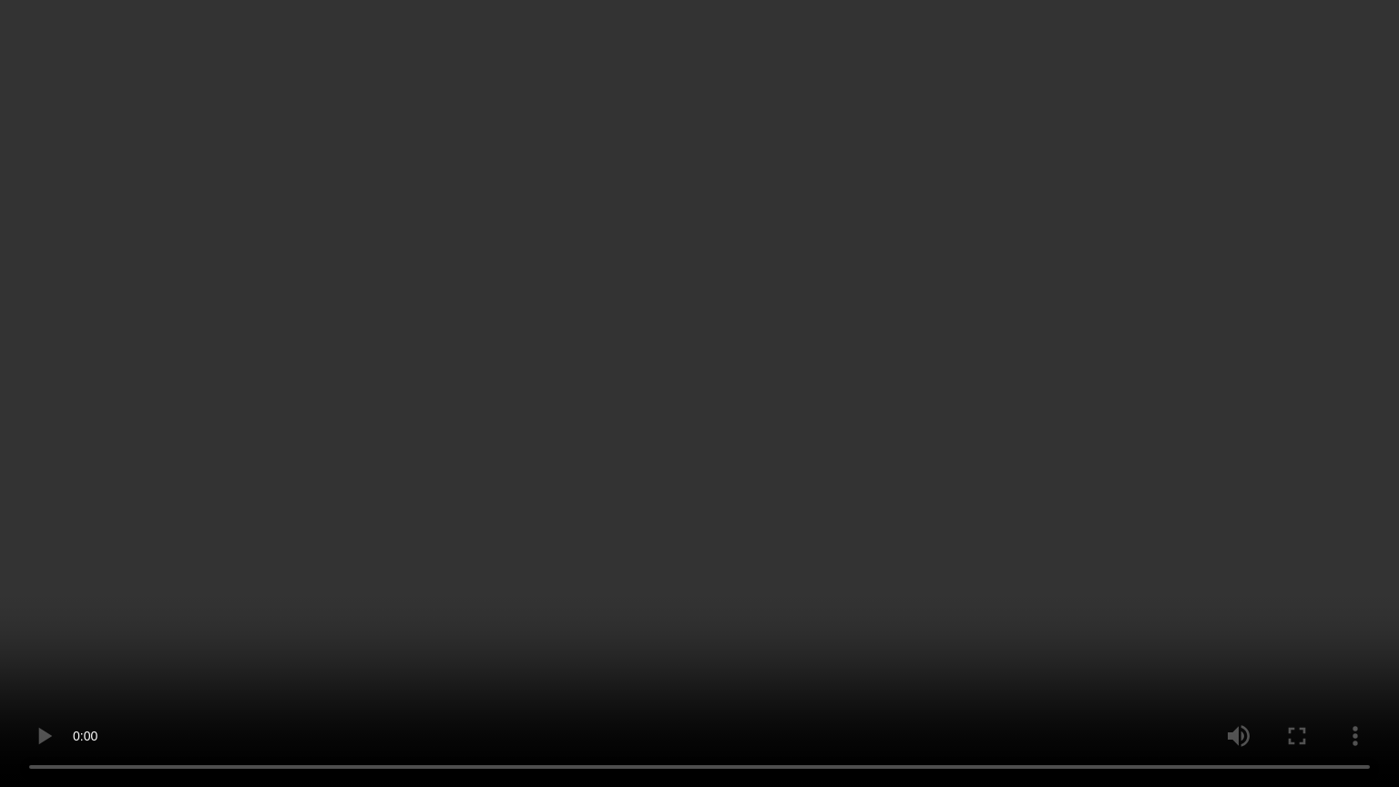
click at [874, 478] on video at bounding box center [699, 393] width 1399 height 787
click at [912, 362] on video at bounding box center [699, 393] width 1399 height 787
click at [703, 350] on video at bounding box center [699, 393] width 1399 height 787
click at [645, 357] on video at bounding box center [699, 393] width 1399 height 787
click at [648, 449] on video at bounding box center [699, 393] width 1399 height 787
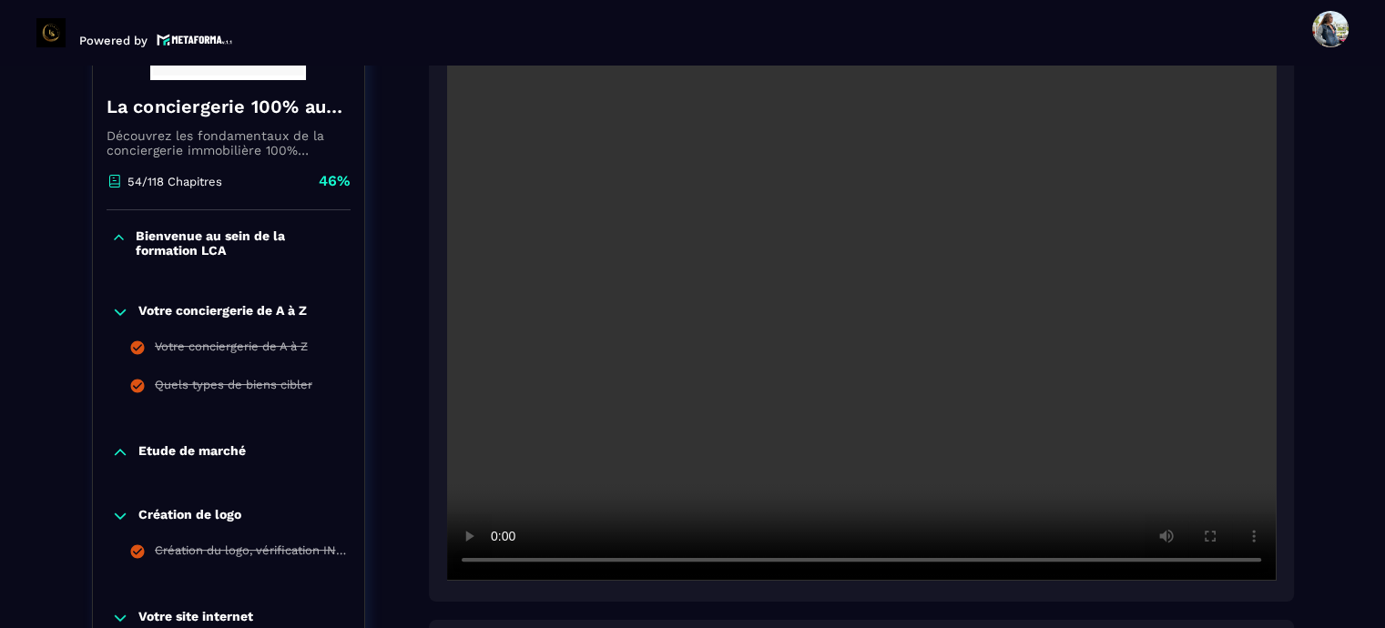
click at [678, 236] on video at bounding box center [861, 303] width 829 height 553
